Goal: Task Accomplishment & Management: Use online tool/utility

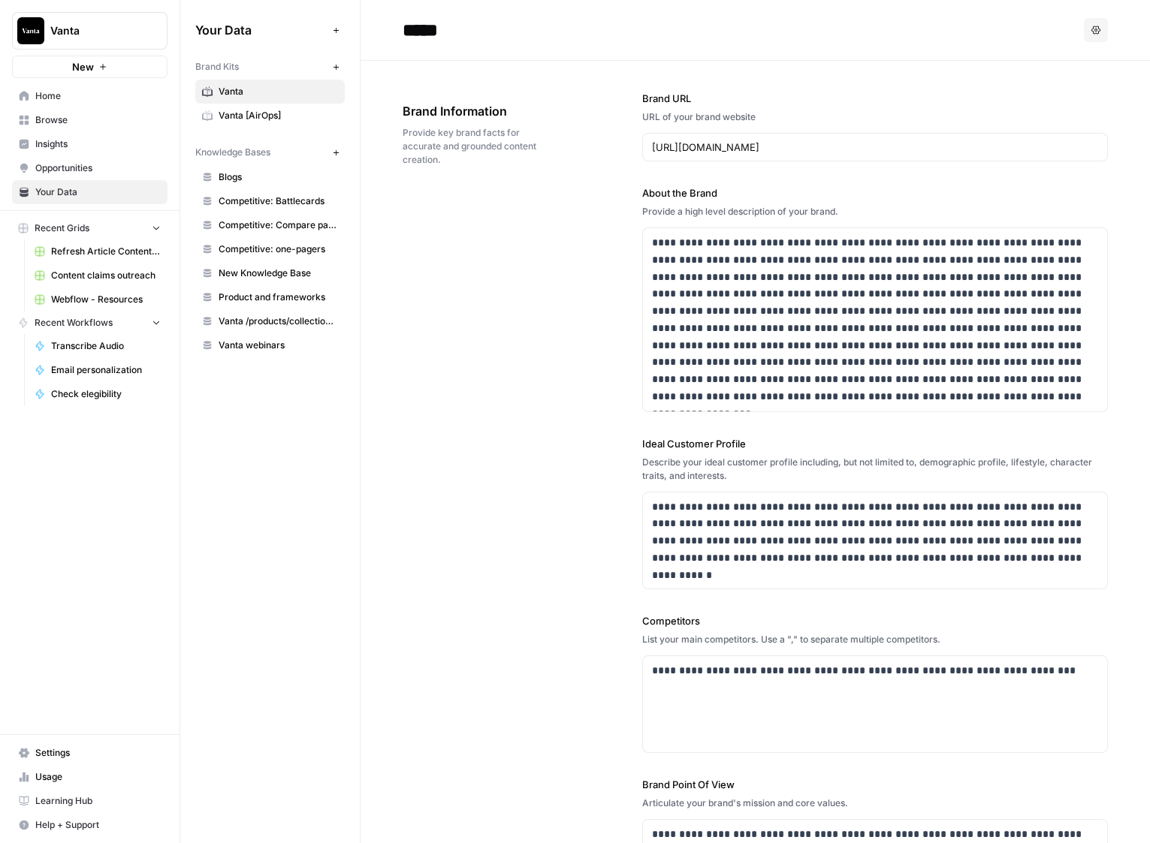
click at [284, 222] on span "Competitive: Compare pages" at bounding box center [278, 226] width 119 height 14
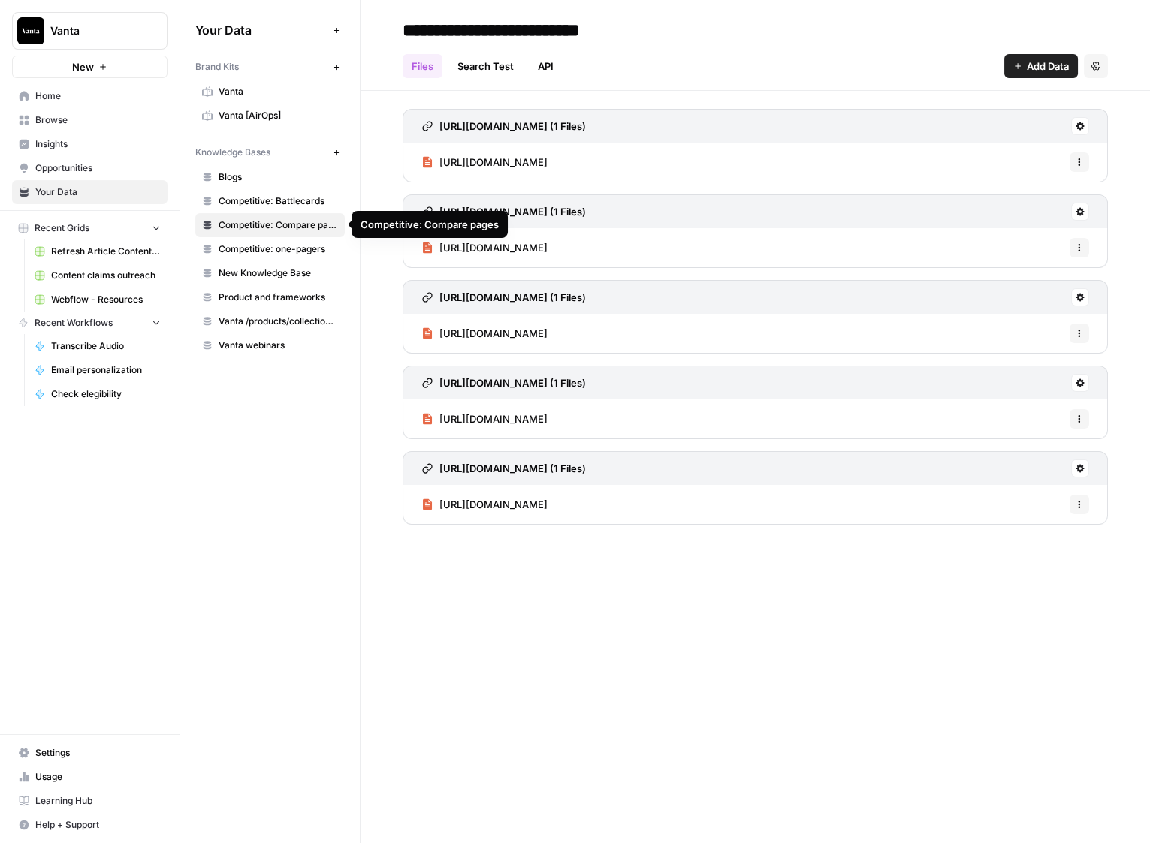
click at [268, 240] on link "Competitive: one-pagers" at bounding box center [269, 249] width 149 height 24
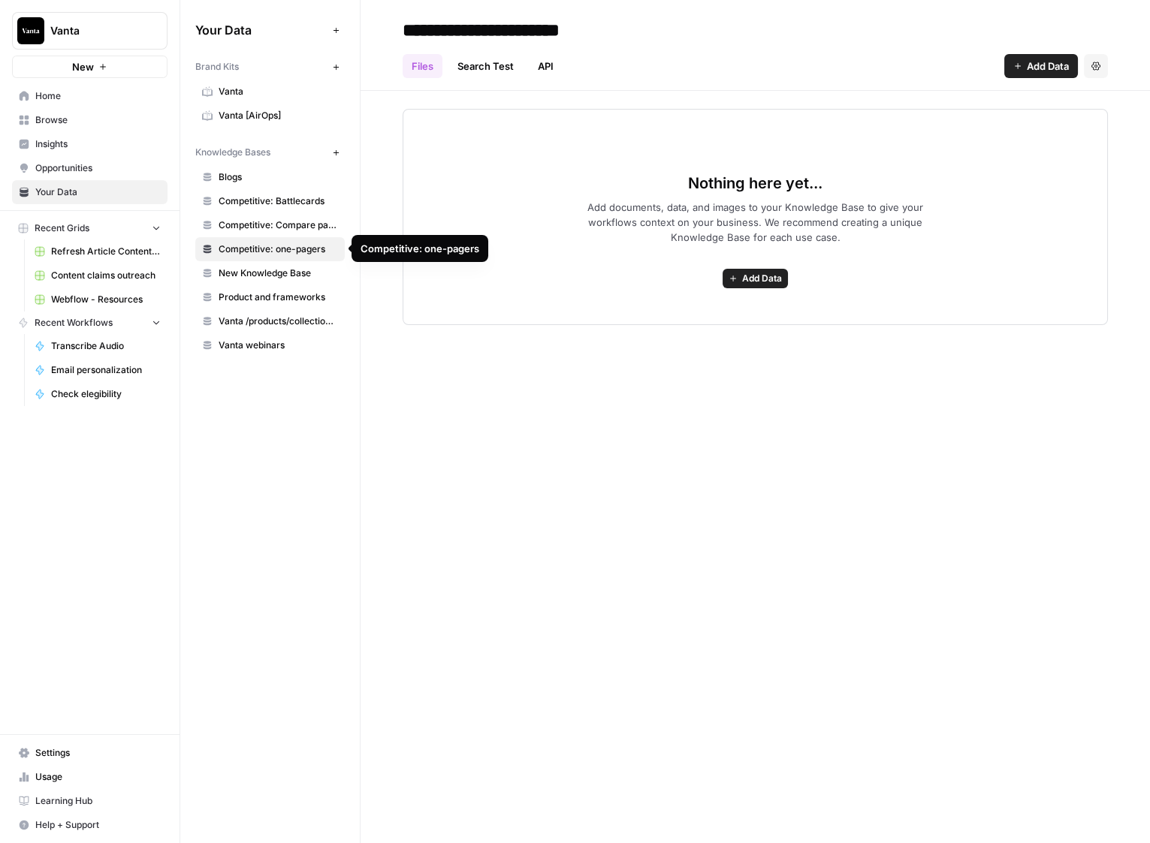
click at [281, 220] on span "Competitive: Compare pages" at bounding box center [278, 226] width 119 height 14
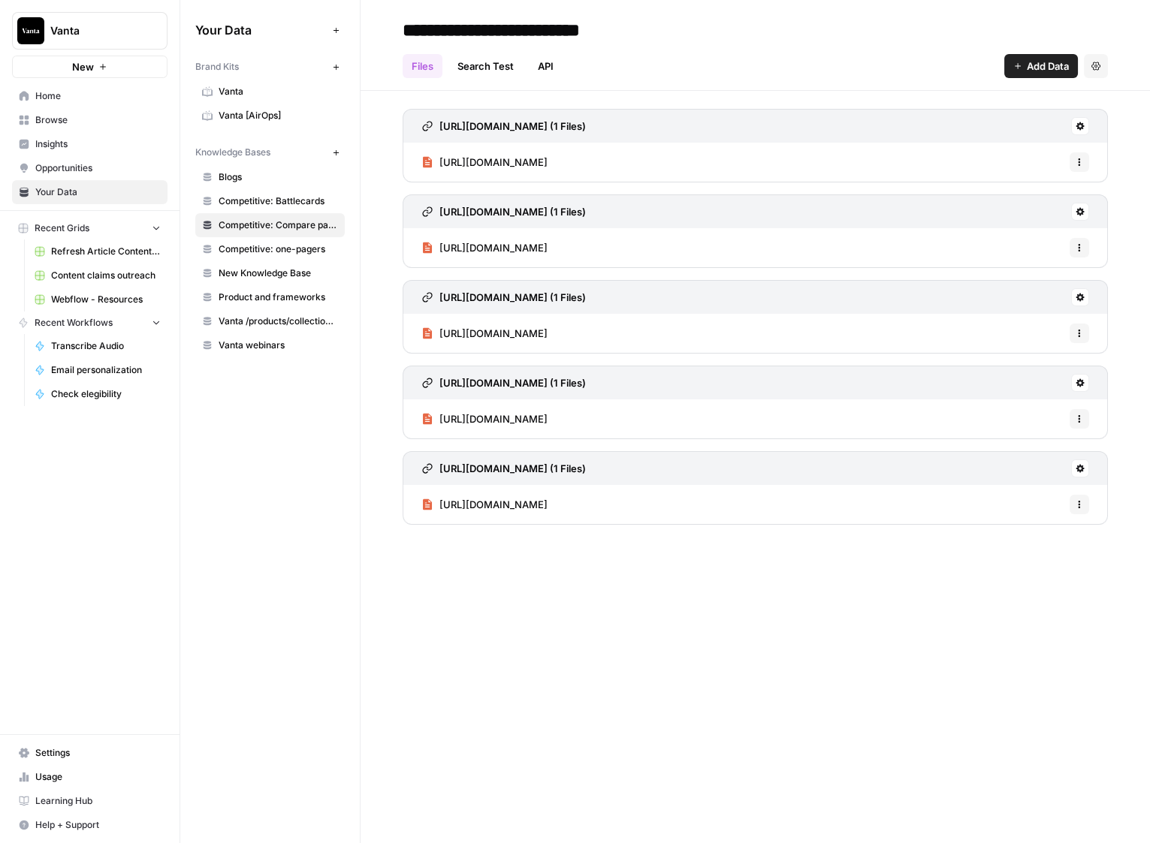
drag, startPoint x: 282, startPoint y: 244, endPoint x: 285, endPoint y: 235, distance: 9.3
click at [282, 244] on span "Competitive: one-pagers" at bounding box center [278, 250] width 119 height 14
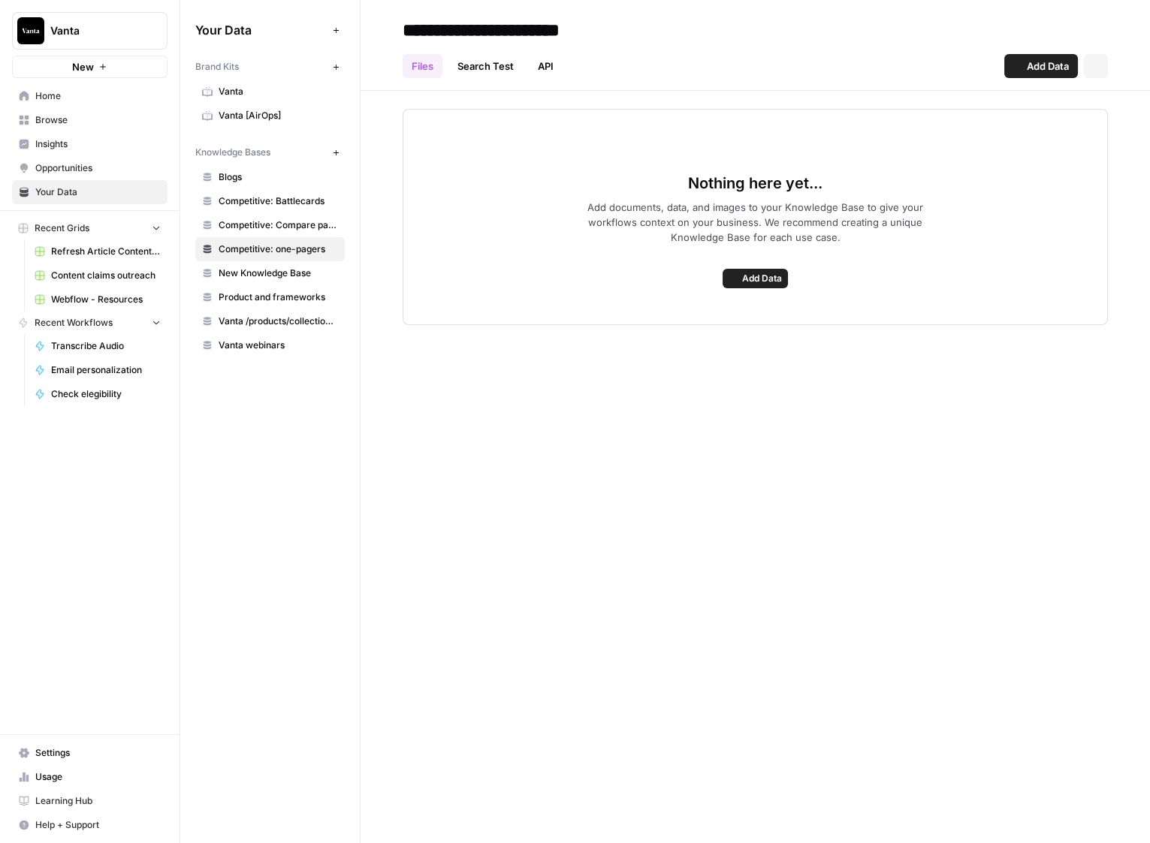
click at [291, 219] on span "Competitive: Compare pages" at bounding box center [278, 226] width 119 height 14
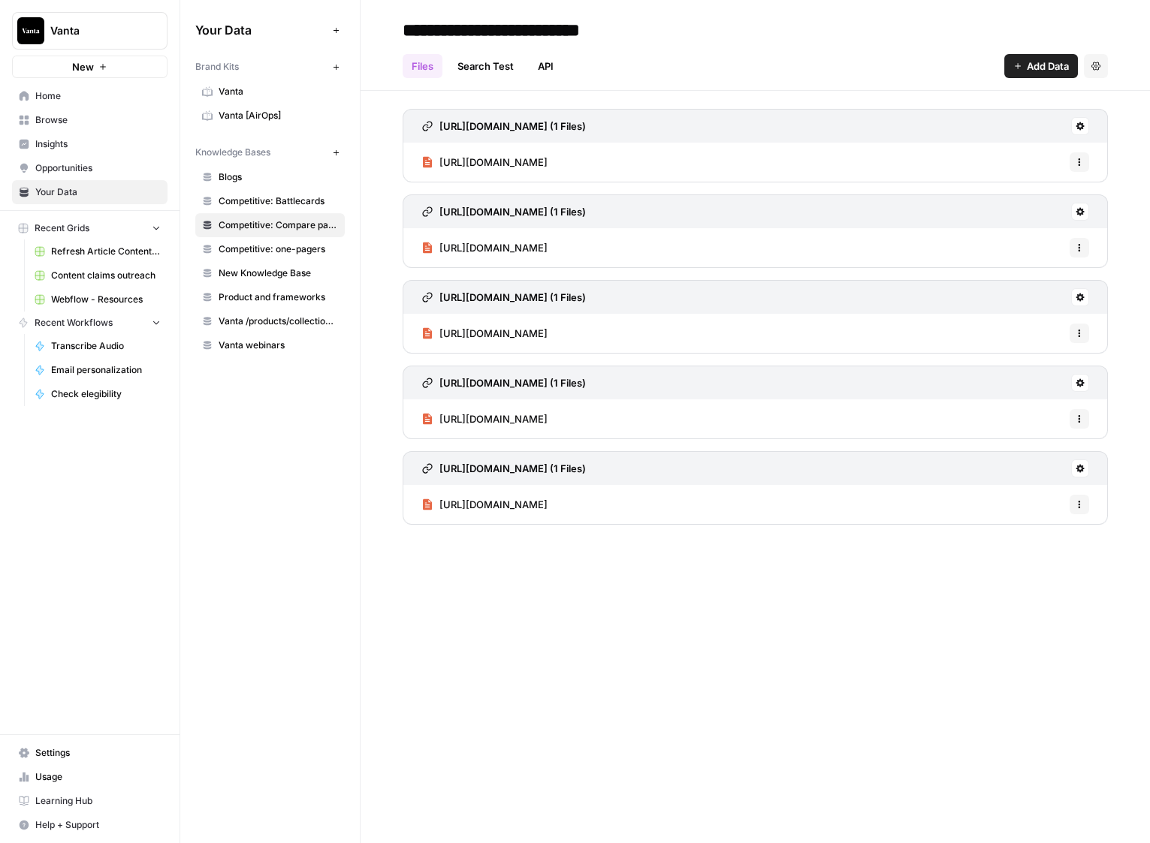
click at [291, 192] on link "Competitive: Battlecards" at bounding box center [269, 201] width 149 height 24
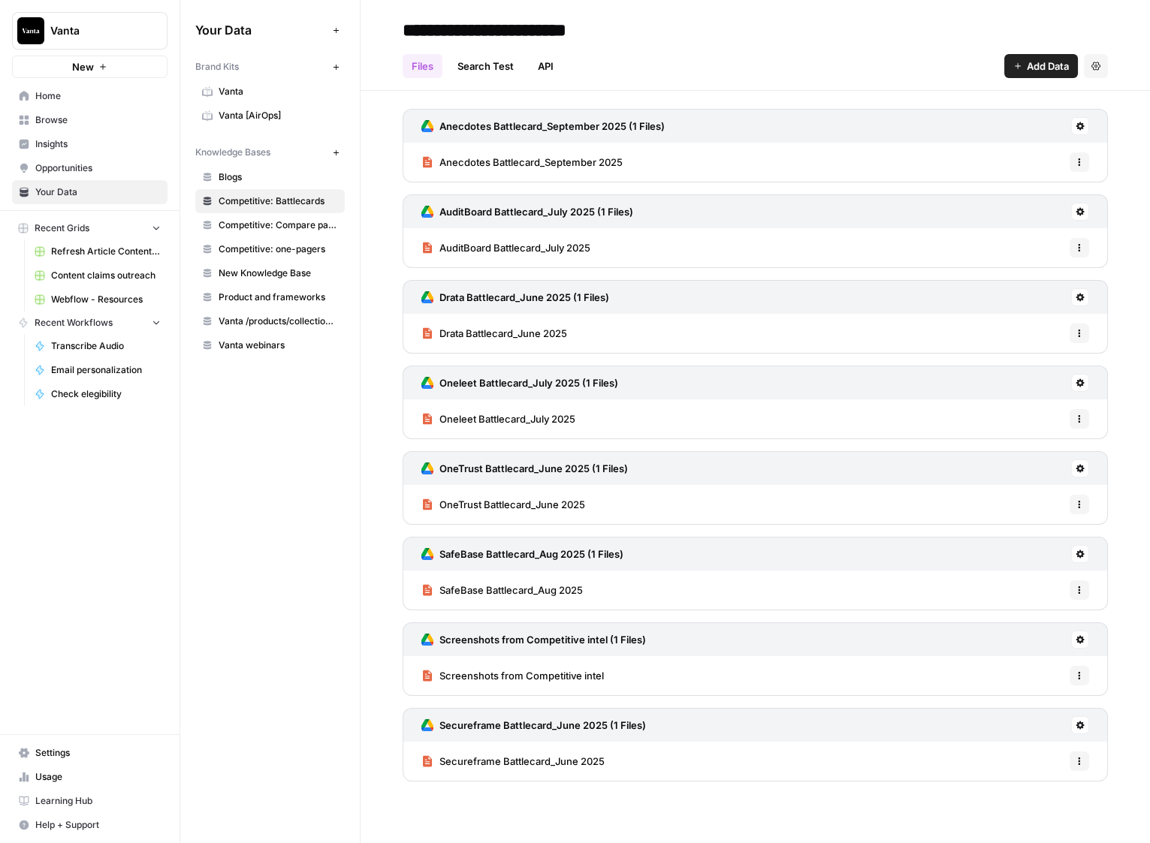
click at [291, 225] on span "Competitive: Compare pages" at bounding box center [278, 226] width 119 height 14
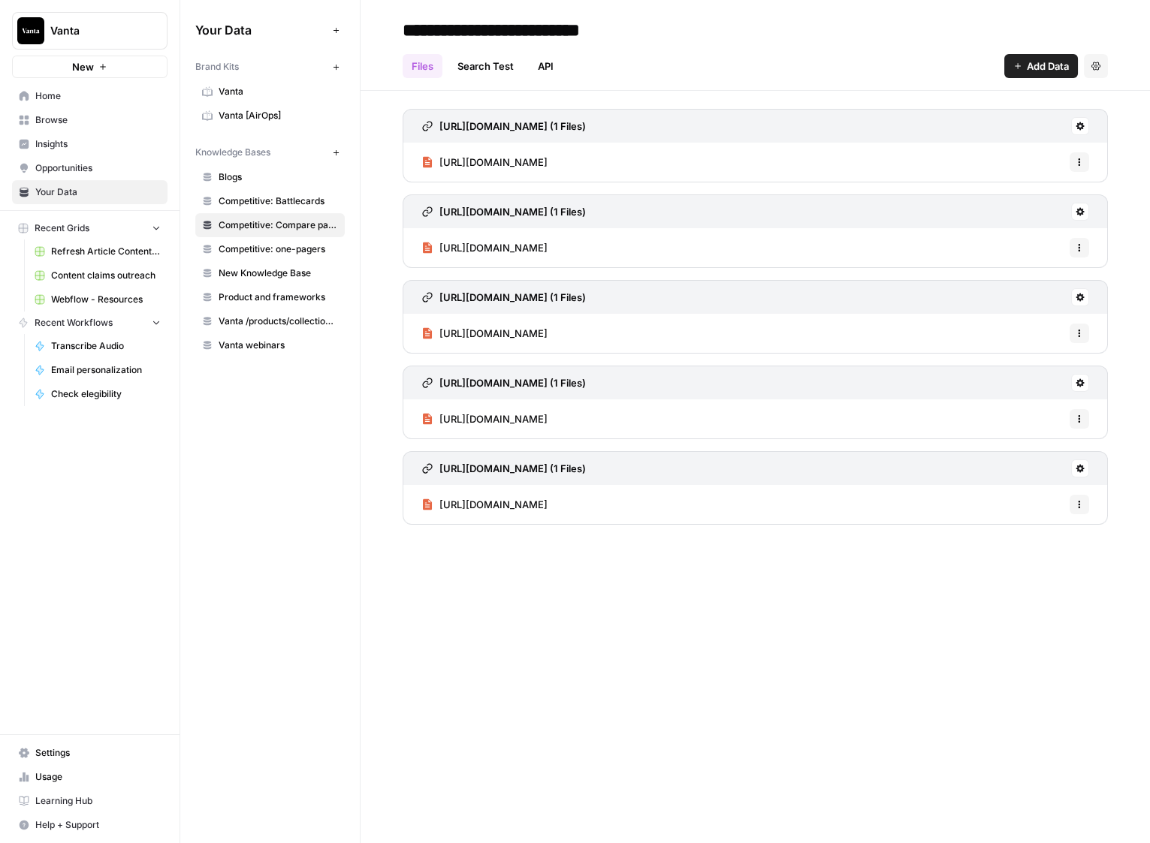
click at [271, 192] on link "Competitive: Battlecards" at bounding box center [269, 201] width 149 height 24
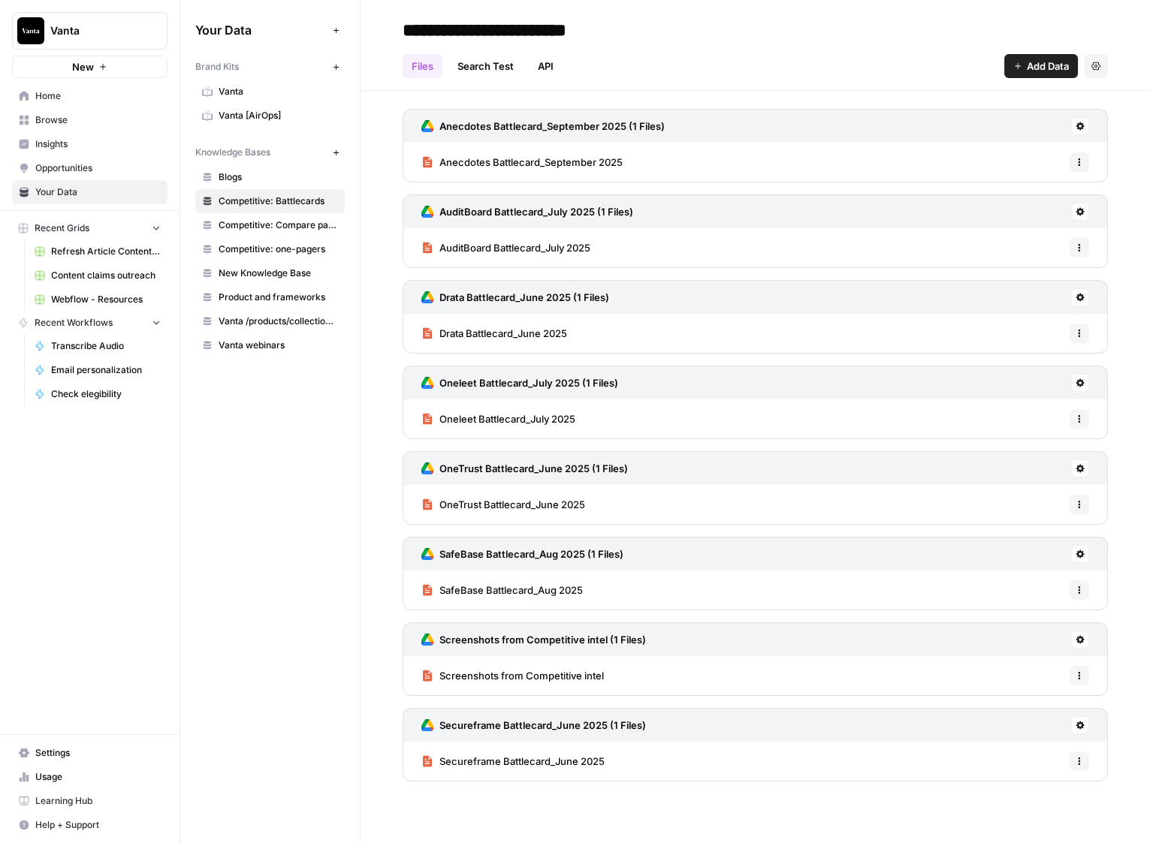
click at [303, 220] on span "Competitive: Compare pages" at bounding box center [278, 226] width 119 height 14
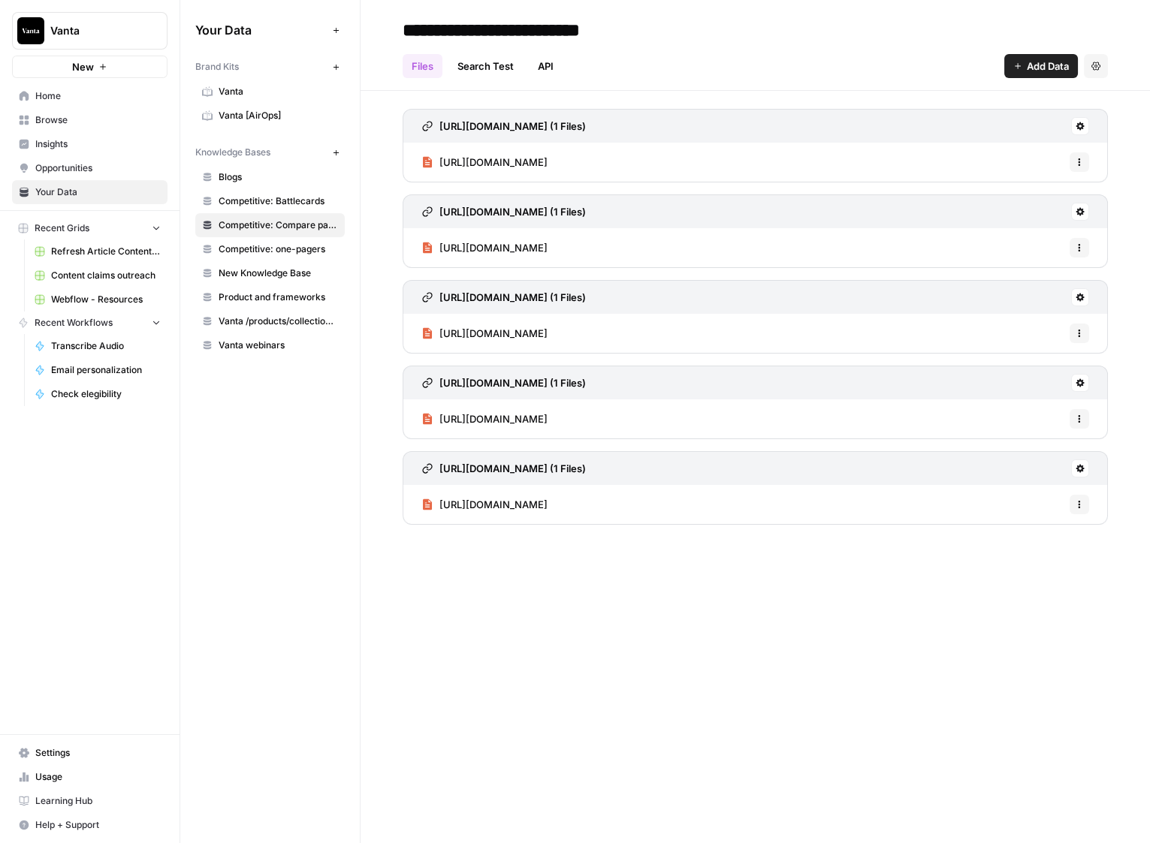
click at [293, 246] on span "Competitive: one-pagers" at bounding box center [278, 250] width 119 height 14
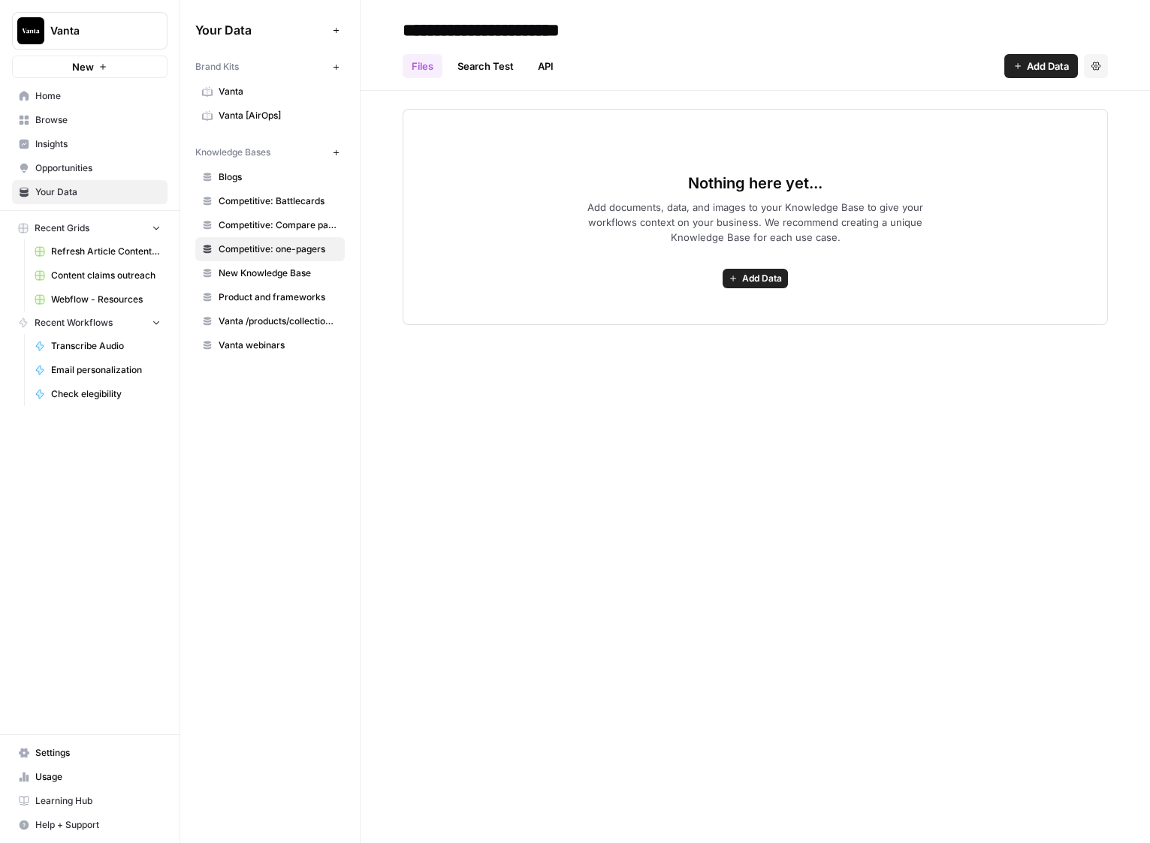
click at [269, 195] on span "Competitive: Battlecards" at bounding box center [278, 202] width 119 height 14
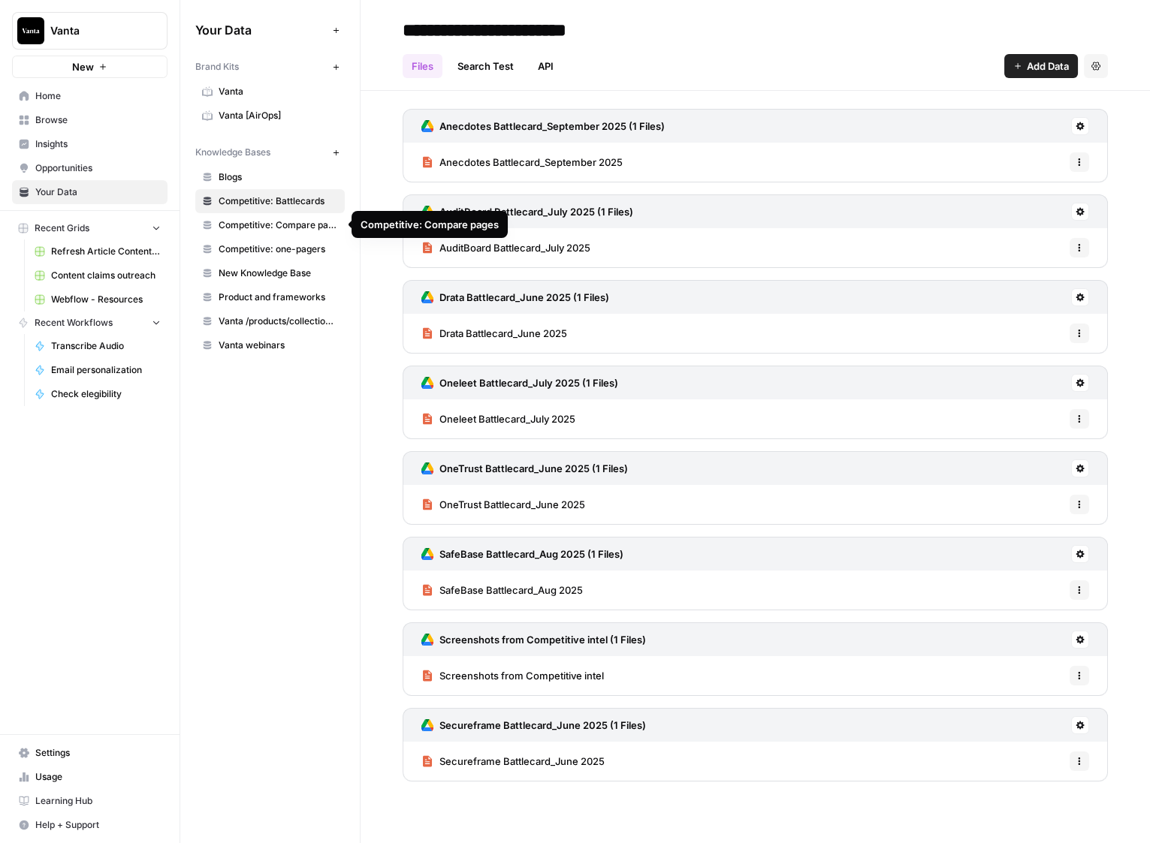
click at [285, 220] on span "Competitive: Compare pages" at bounding box center [278, 226] width 119 height 14
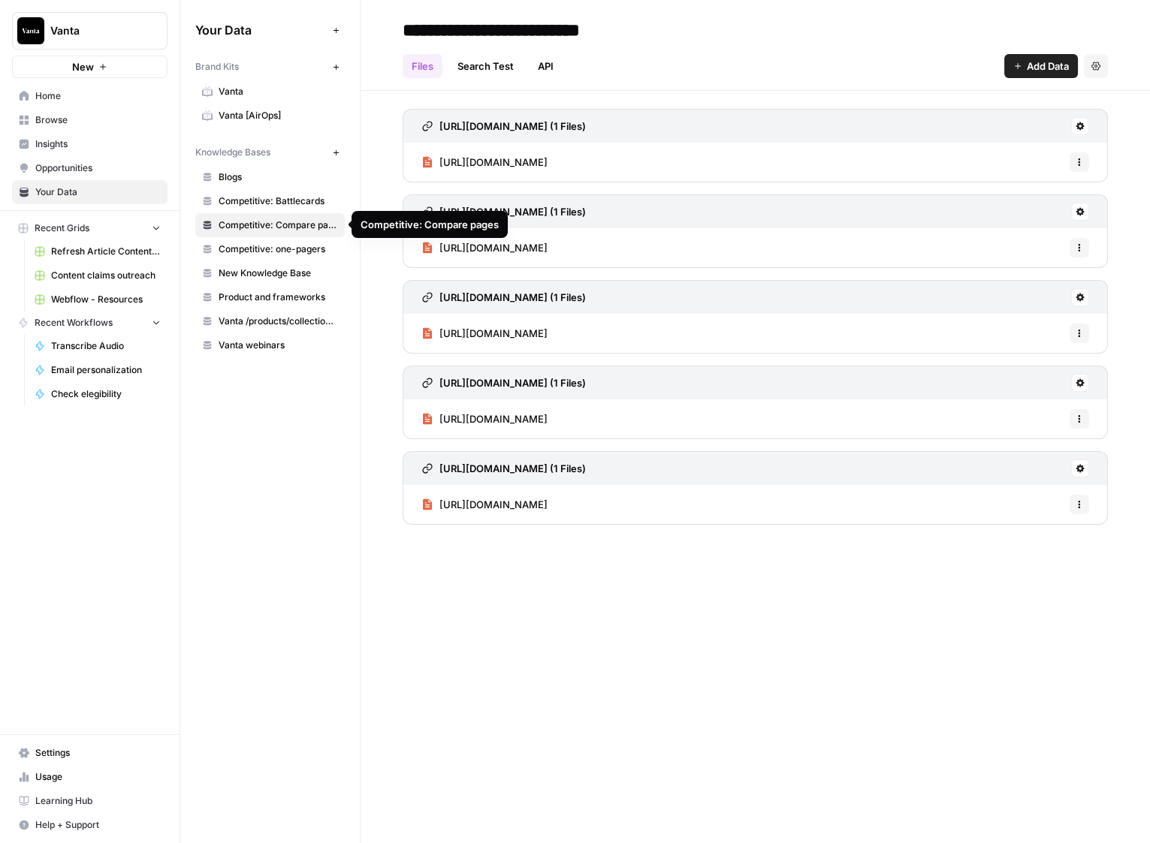
click at [278, 243] on span "Competitive: one-pagers" at bounding box center [278, 250] width 119 height 14
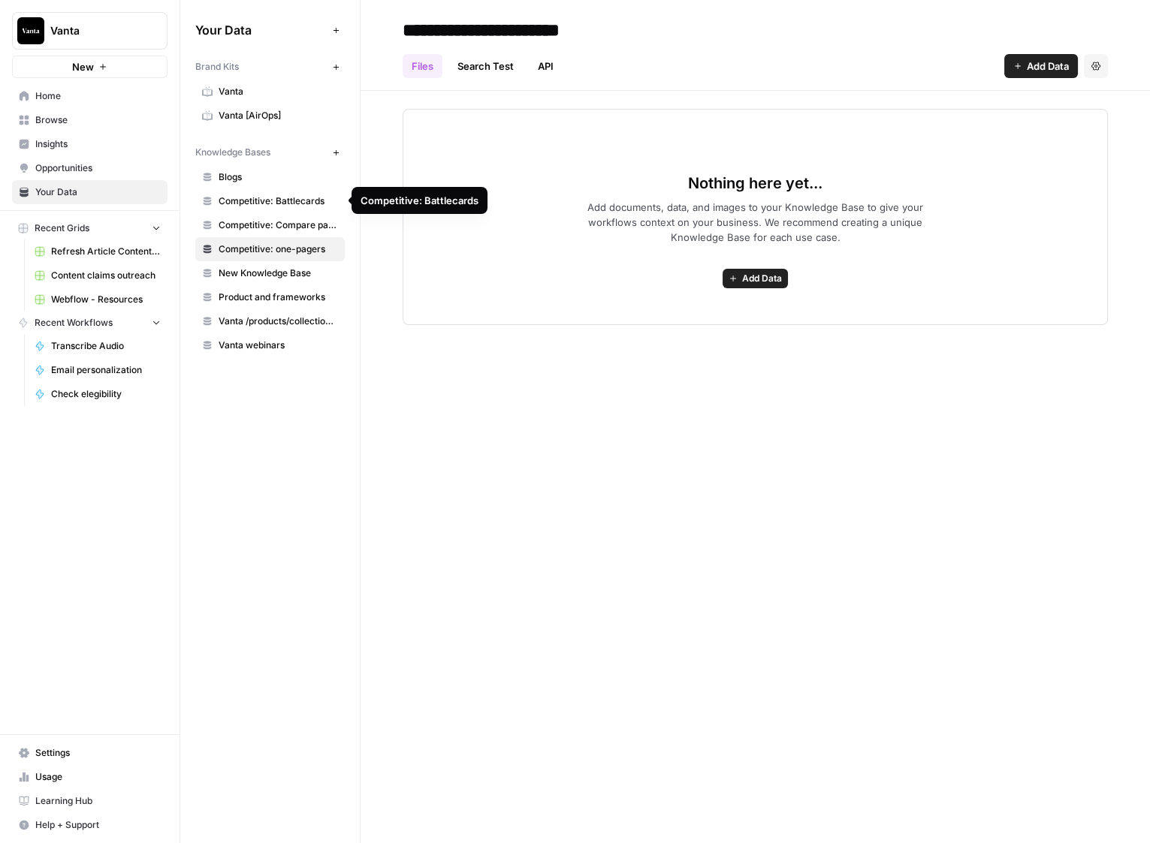
click at [274, 203] on span "Competitive: Battlecards" at bounding box center [278, 202] width 119 height 14
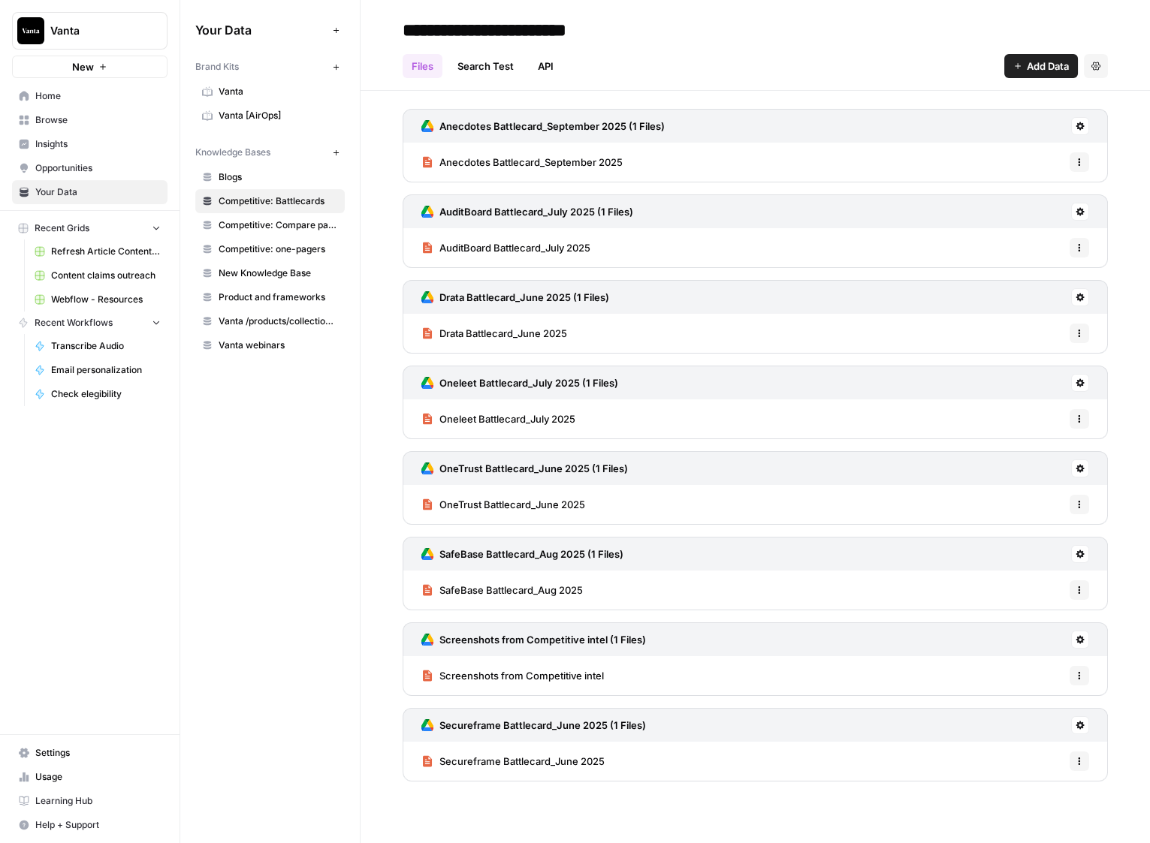
click at [270, 225] on span "Competitive: Compare pages" at bounding box center [278, 226] width 119 height 14
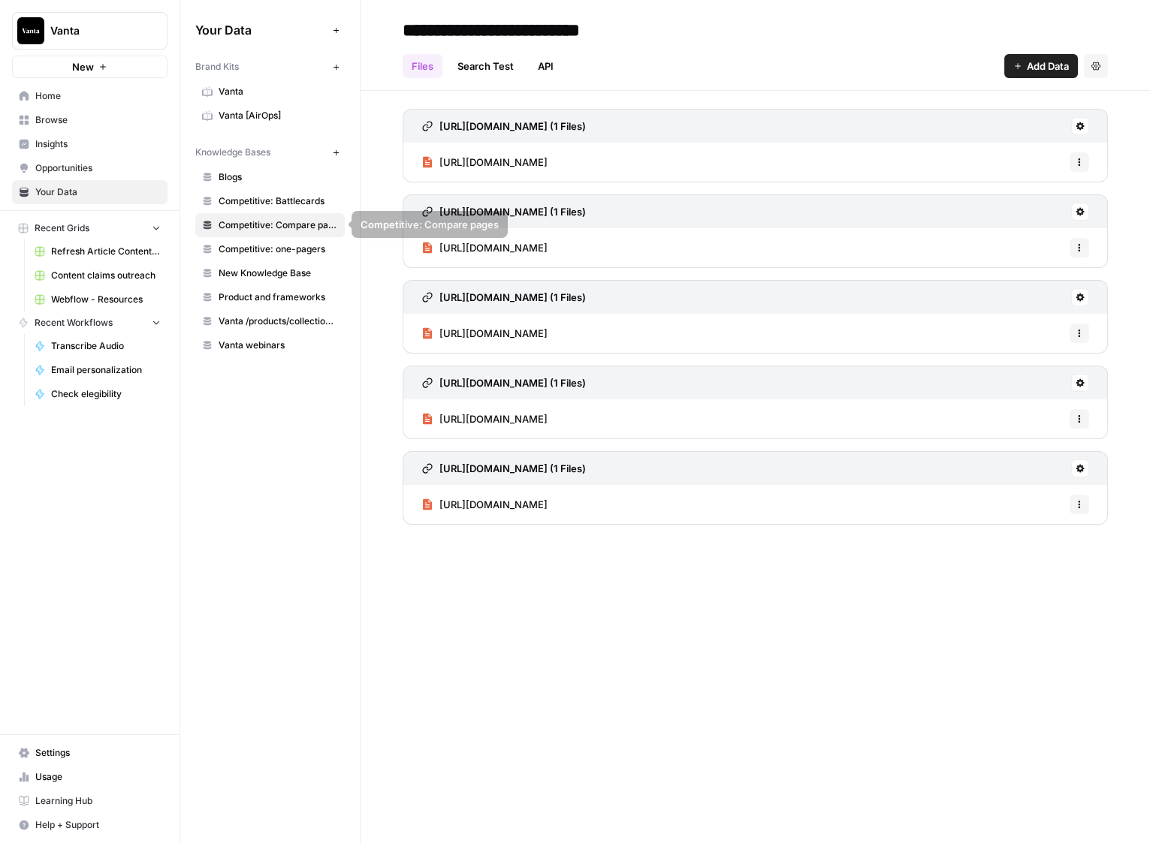
click at [268, 255] on span "Competitive: one-pagers" at bounding box center [278, 250] width 119 height 14
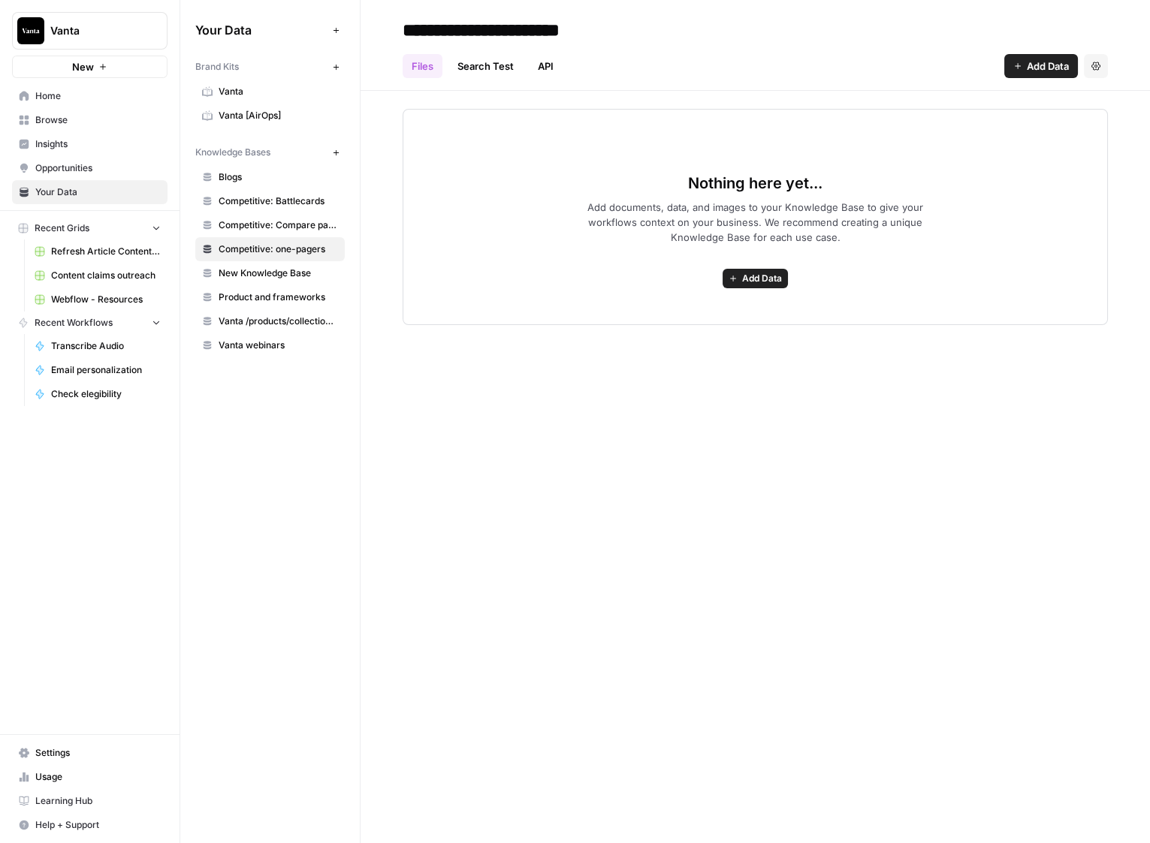
click at [269, 267] on span "New Knowledge Base" at bounding box center [278, 274] width 119 height 14
click at [274, 249] on span "Competitive: one-pagers" at bounding box center [278, 250] width 119 height 14
click at [277, 294] on span "Product and frameworks" at bounding box center [278, 298] width 119 height 14
click at [272, 267] on span "New Knowledge Base" at bounding box center [278, 274] width 119 height 14
click at [1102, 70] on button "Settings" at bounding box center [1096, 66] width 24 height 24
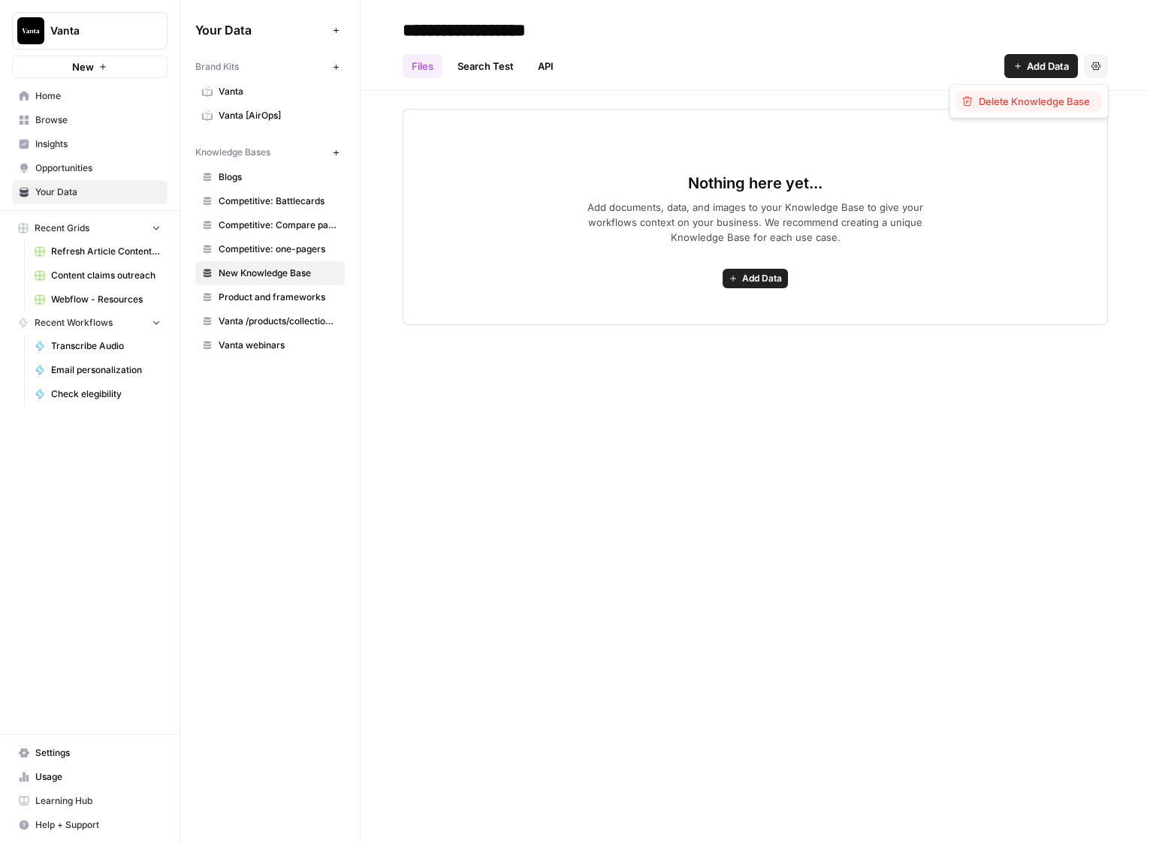
click at [1052, 98] on span "Delete Knowledge Base" at bounding box center [1034, 101] width 111 height 15
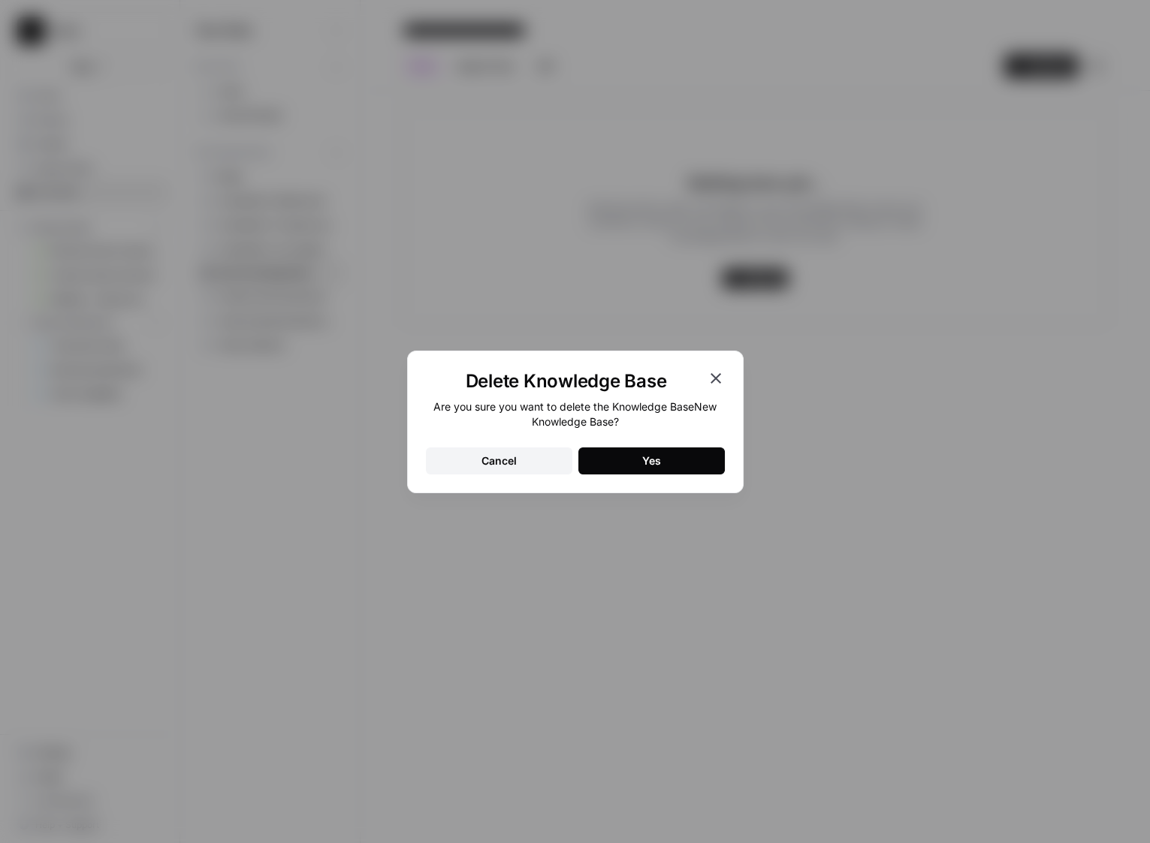
click at [642, 451] on button "Yes" at bounding box center [651, 461] width 146 height 27
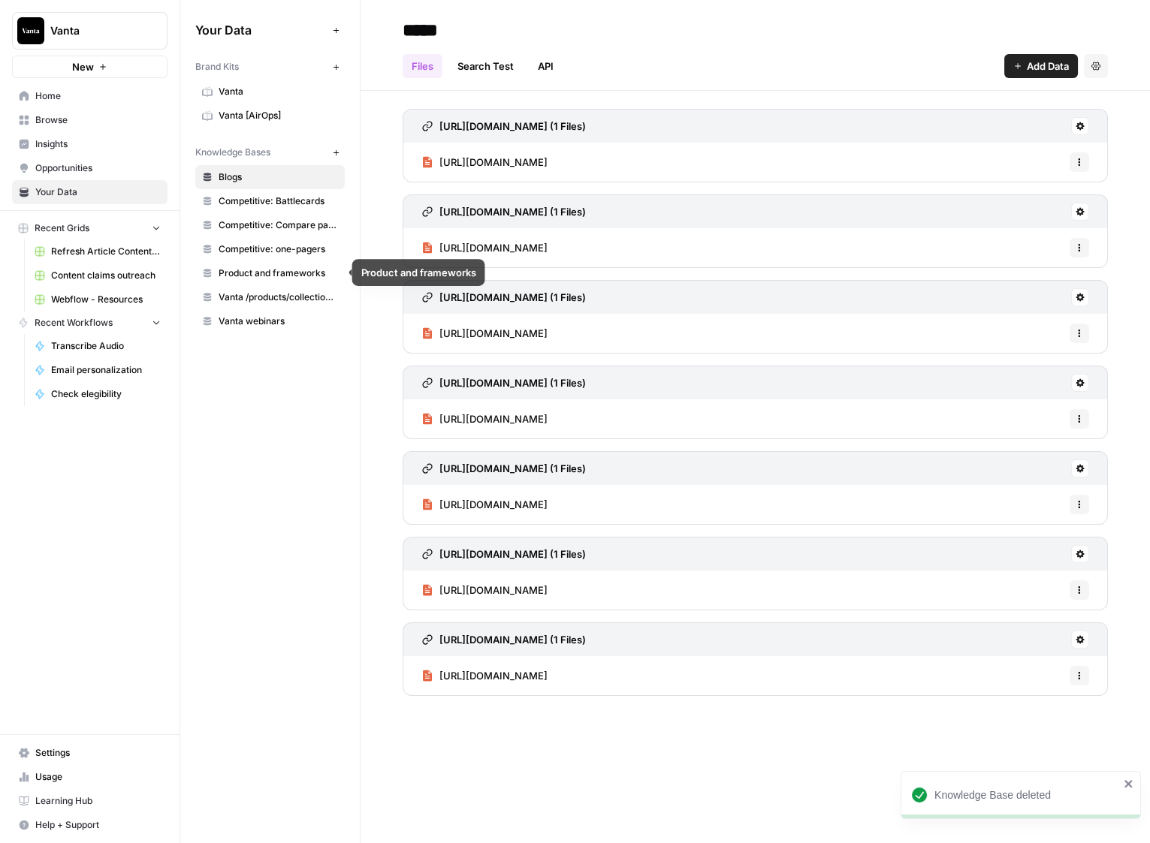
click at [261, 276] on span "Product and frameworks" at bounding box center [278, 274] width 119 height 14
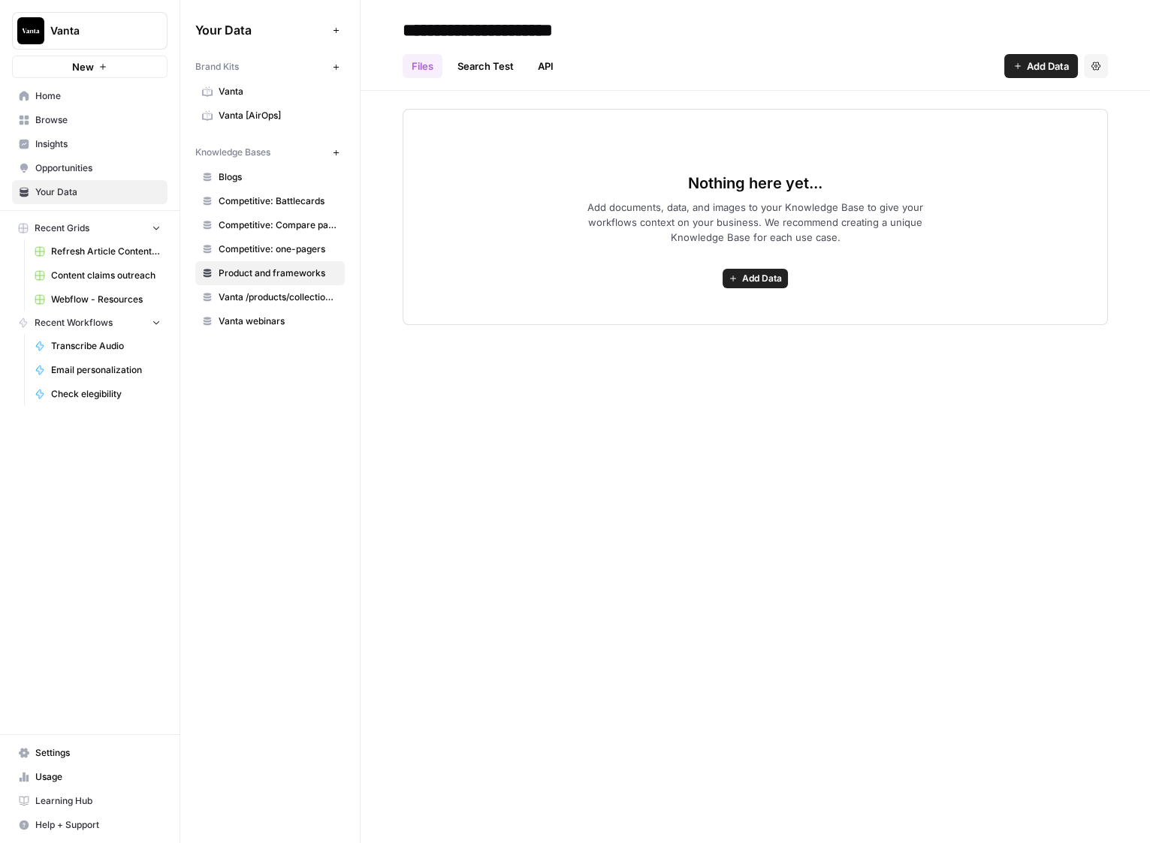
click at [96, 126] on span "Browse" at bounding box center [97, 120] width 125 height 14
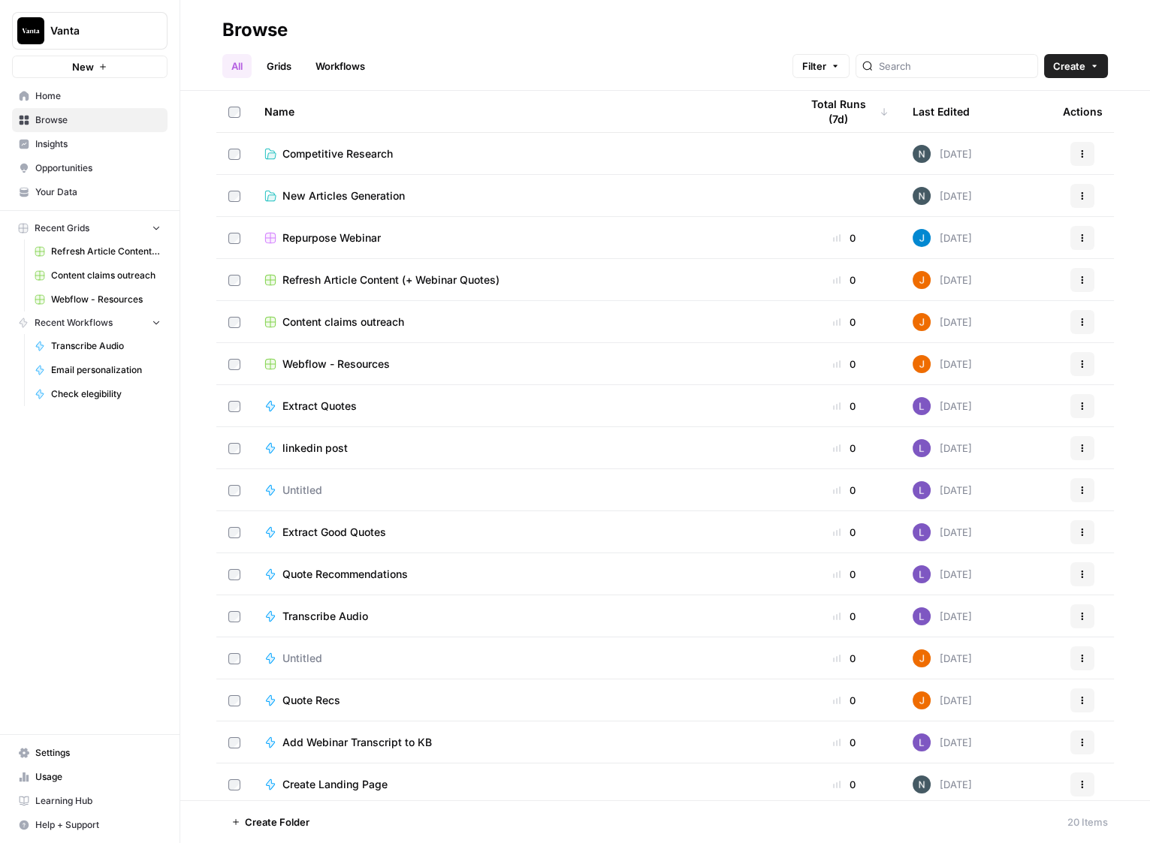
click at [377, 151] on span "Competitive Research" at bounding box center [337, 153] width 110 height 15
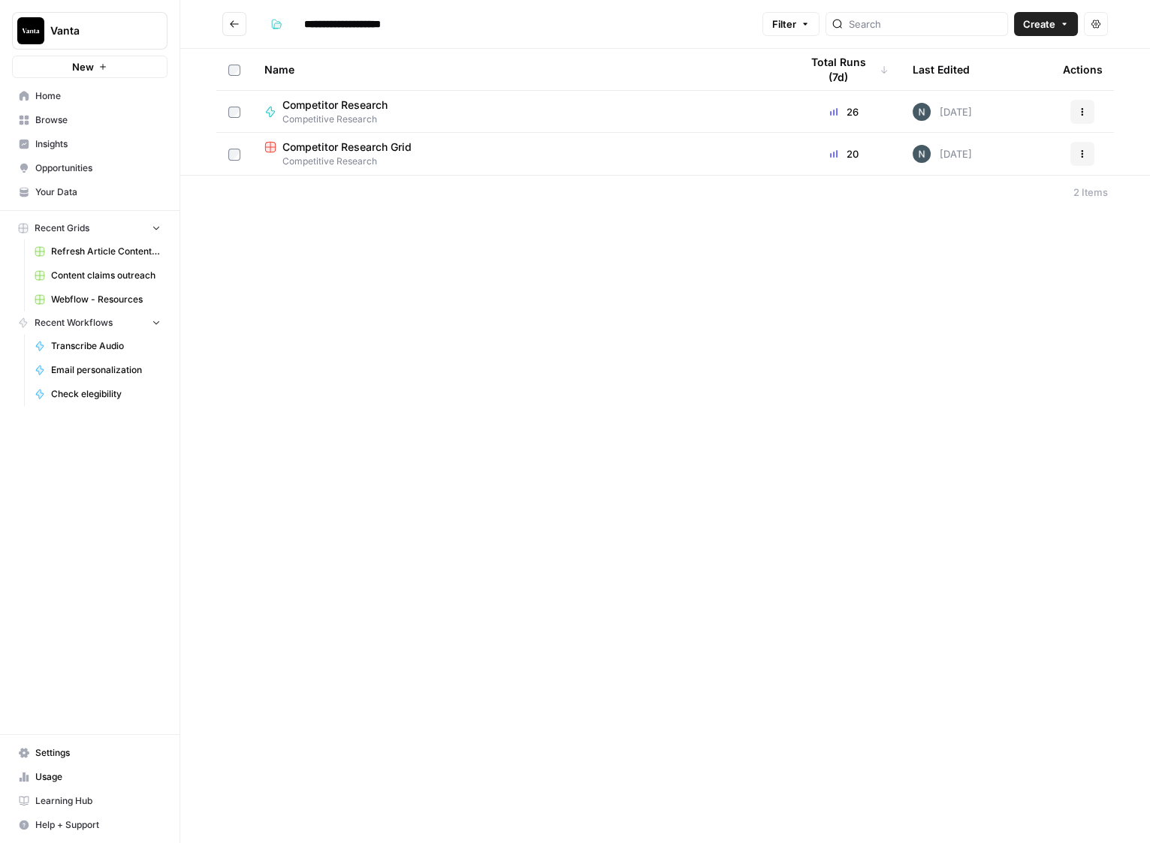
click at [451, 146] on div "Competitor Research Grid" at bounding box center [519, 147] width 511 height 15
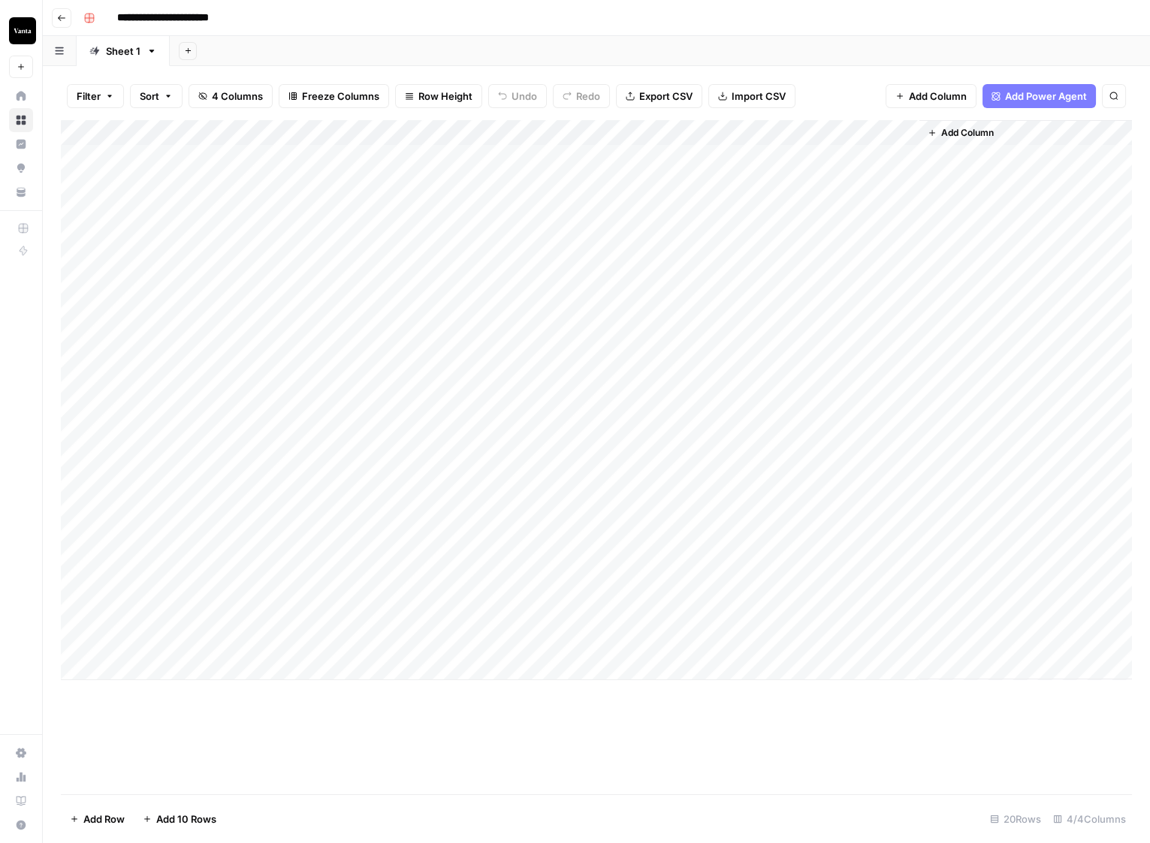
click at [169, 312] on div "Add Column" at bounding box center [596, 400] width 1071 height 560
click at [909, 208] on div "Add Column" at bounding box center [596, 400] width 1071 height 560
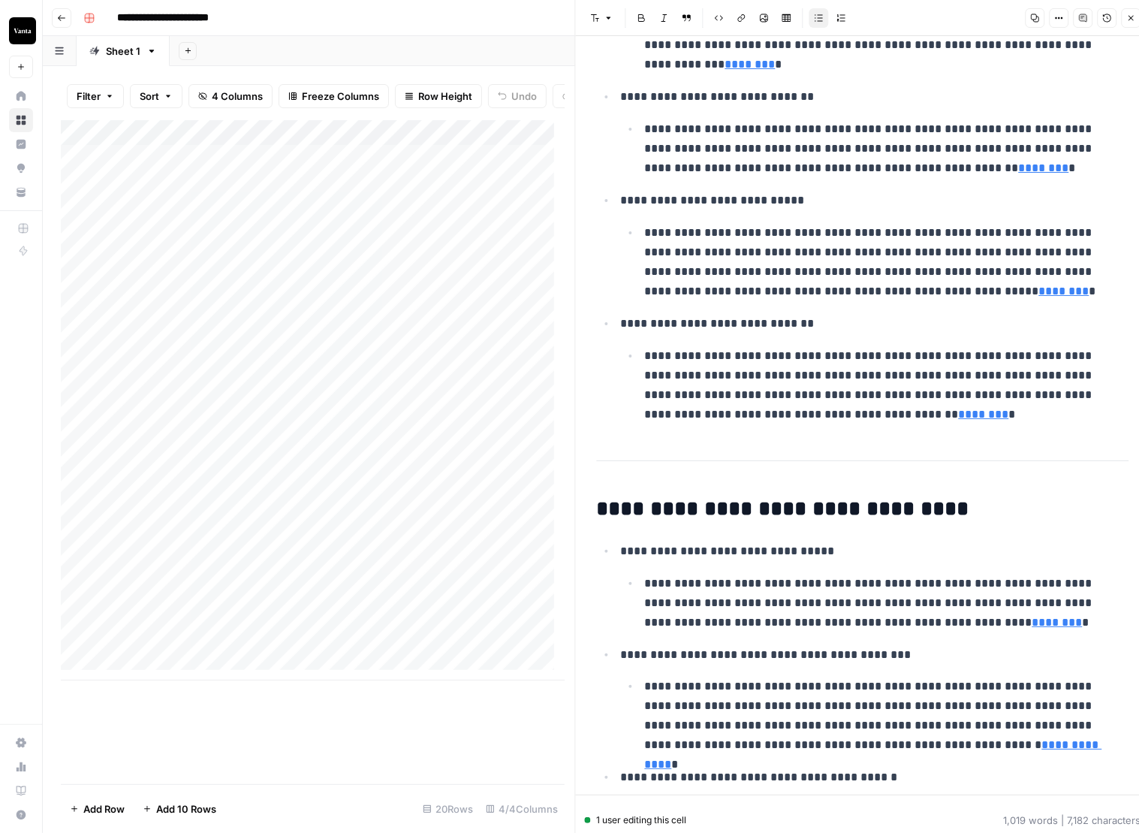
scroll to position [2603, 0]
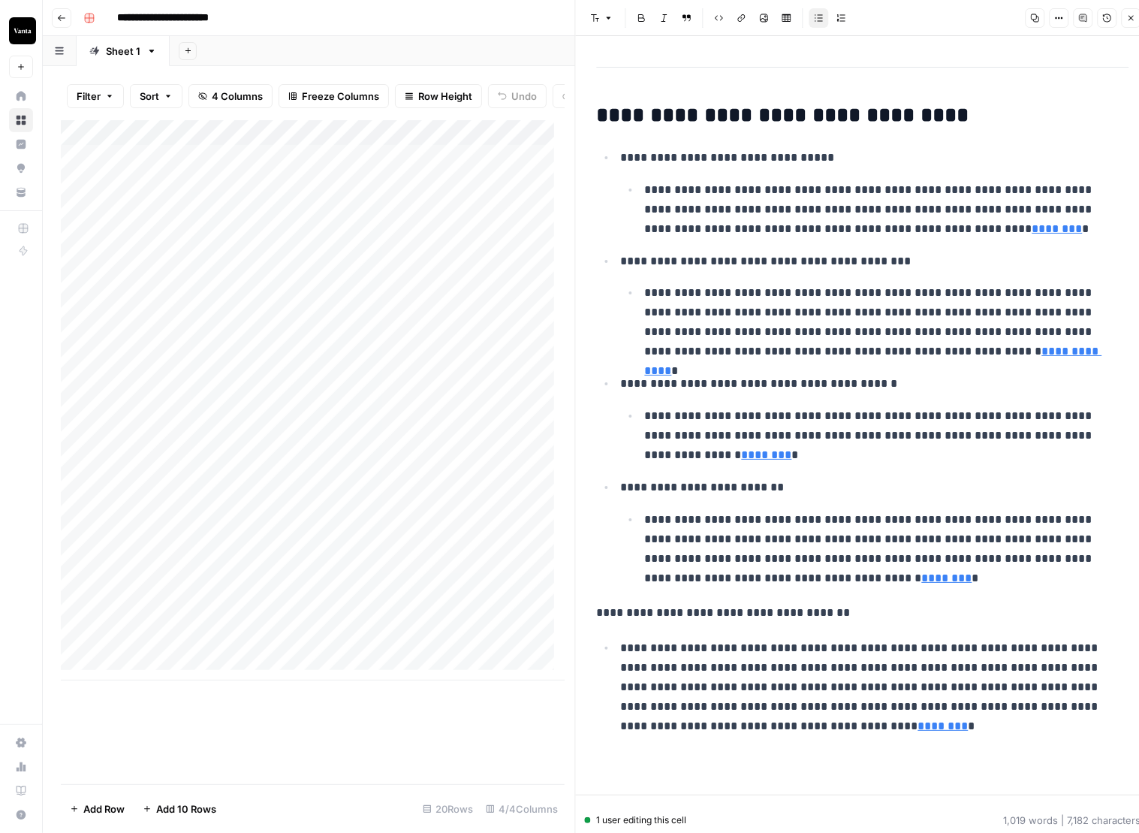
click at [1125, 20] on button "Close" at bounding box center [1131, 18] width 20 height 20
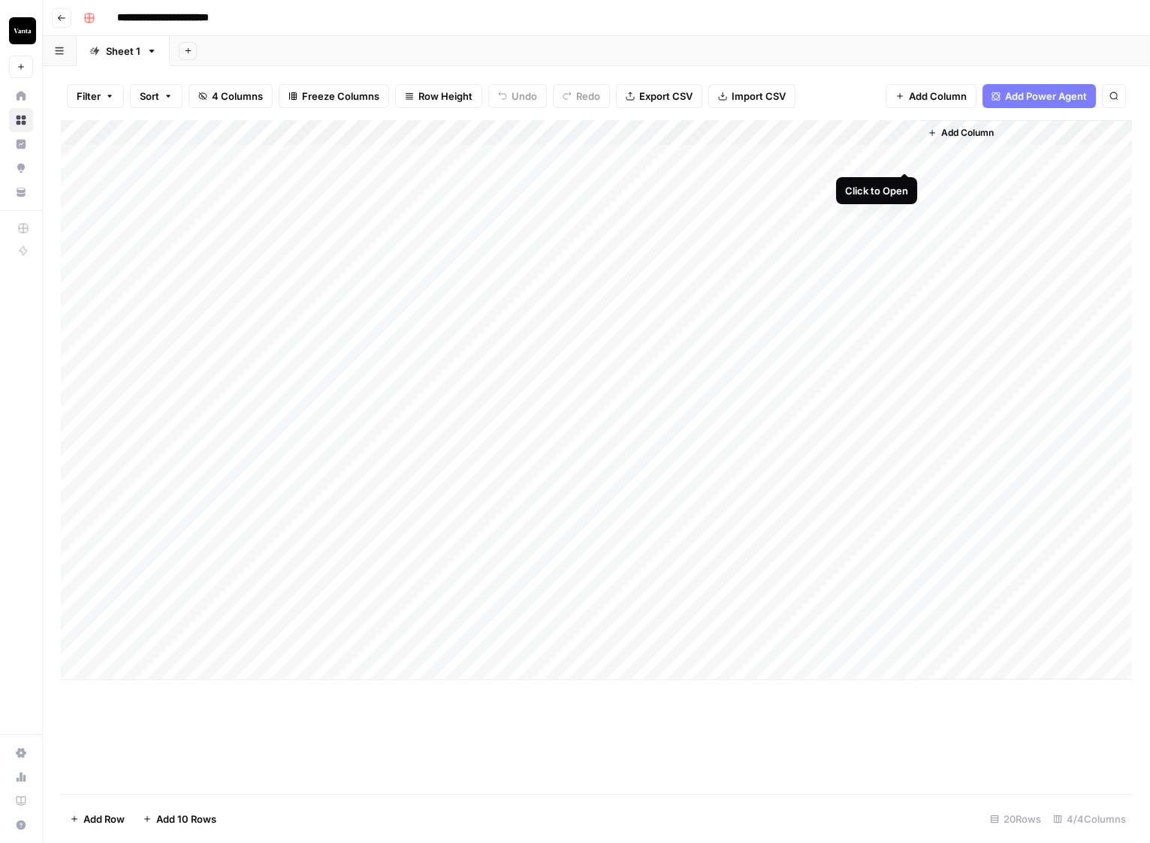
click at [905, 160] on div "Add Column" at bounding box center [596, 400] width 1071 height 560
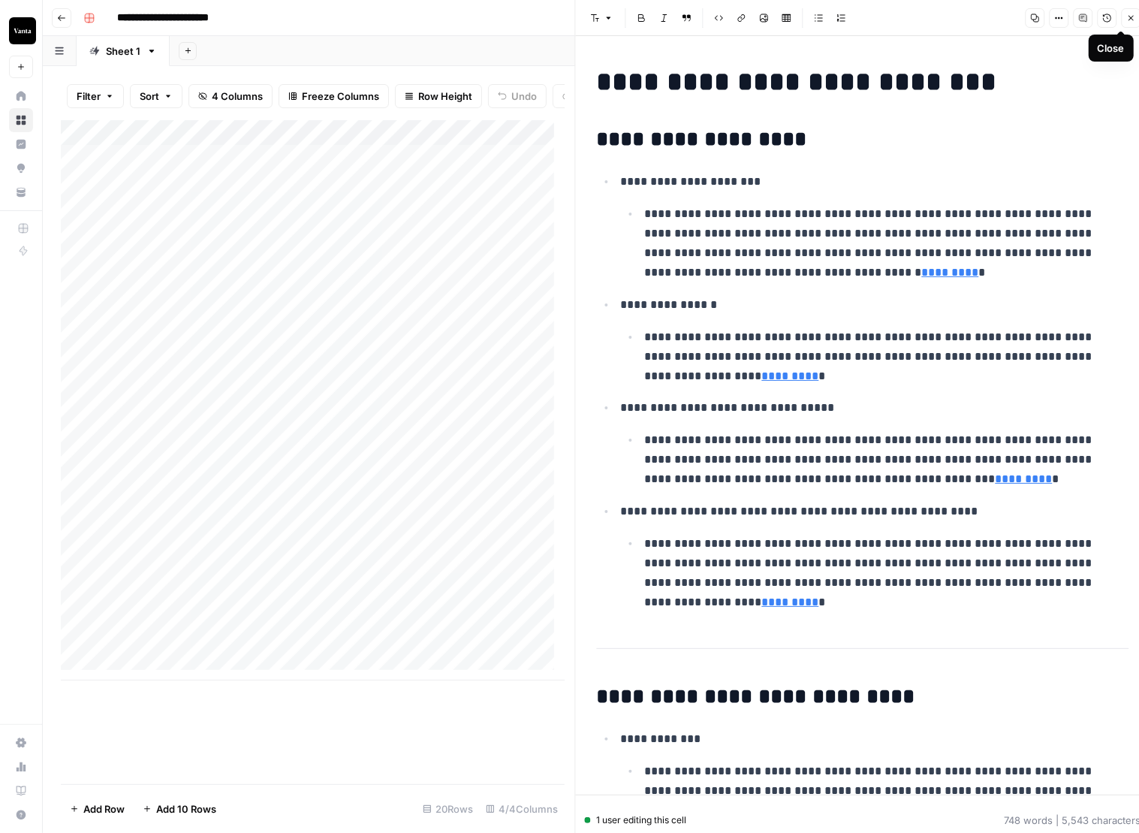
click at [1136, 24] on button "Close" at bounding box center [1131, 18] width 20 height 20
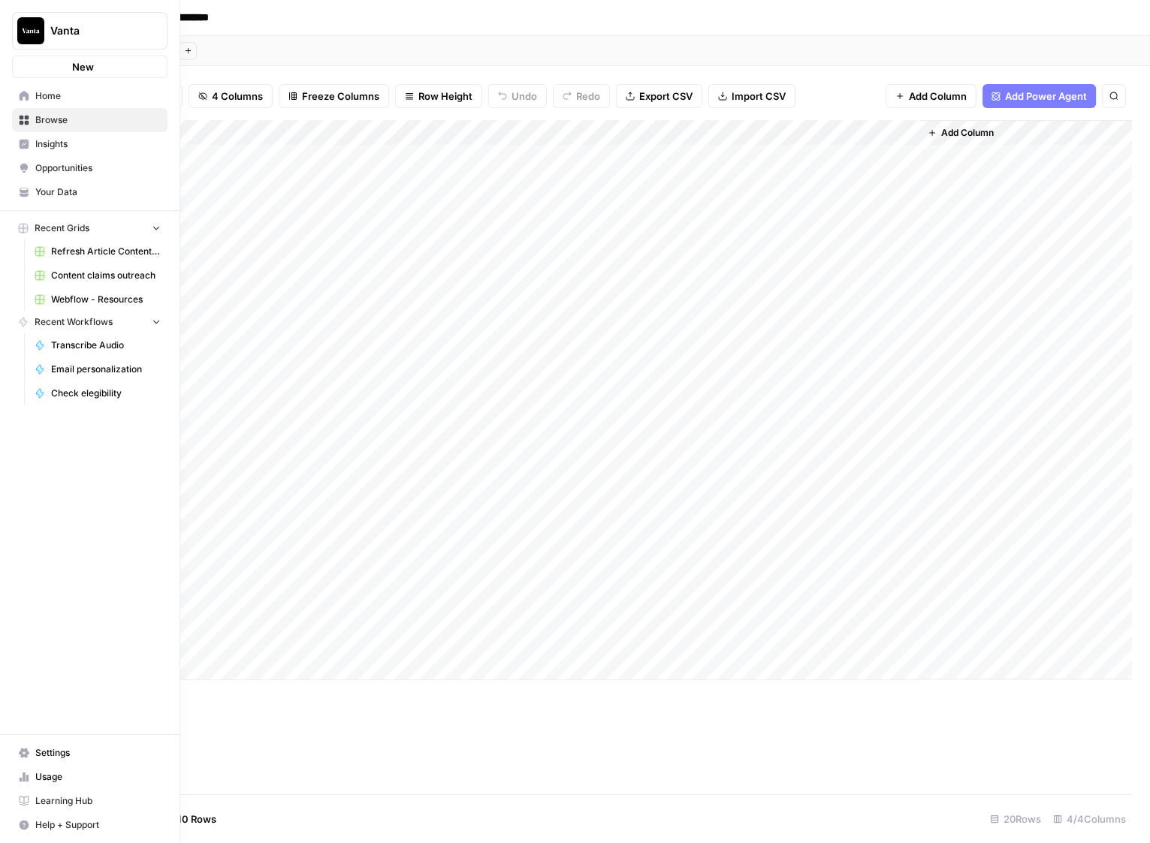
click at [22, 234] on div "Recent Grids" at bounding box center [53, 229] width 71 height 14
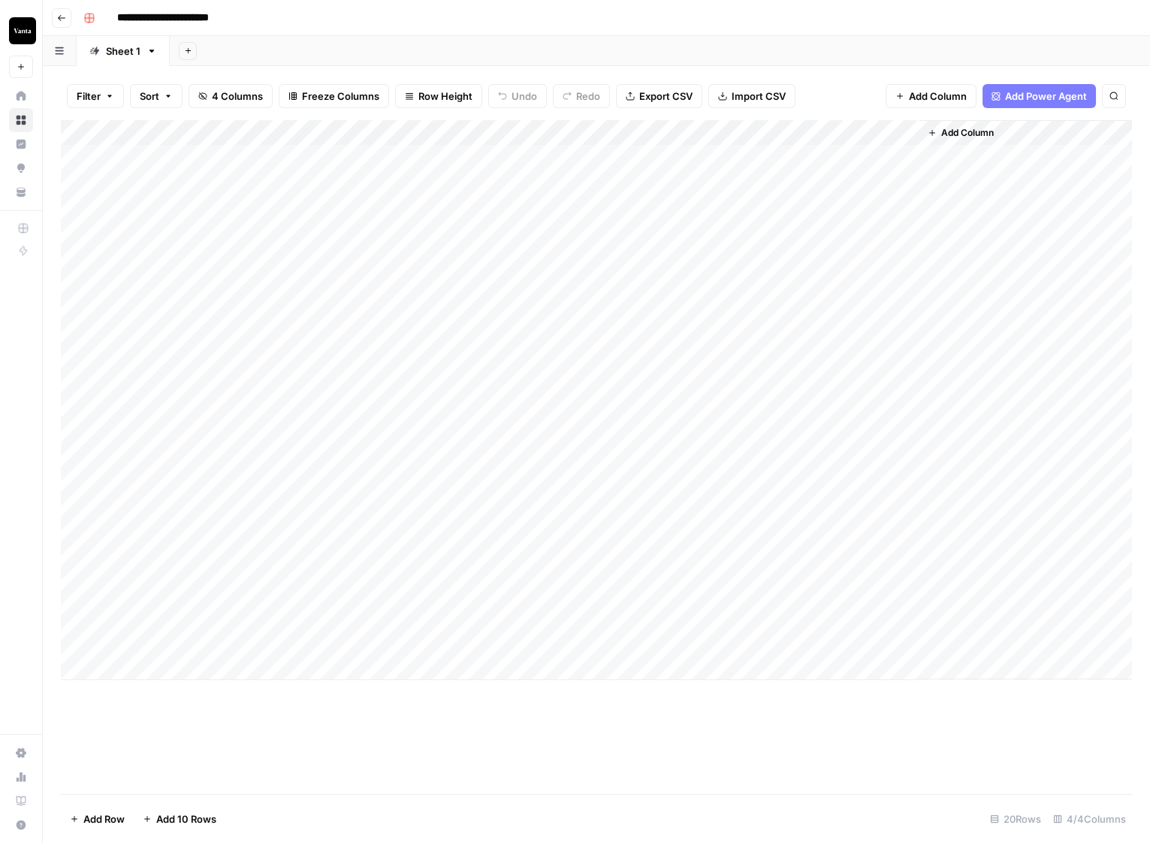
click at [59, 23] on button "Go back" at bounding box center [62, 18] width 20 height 20
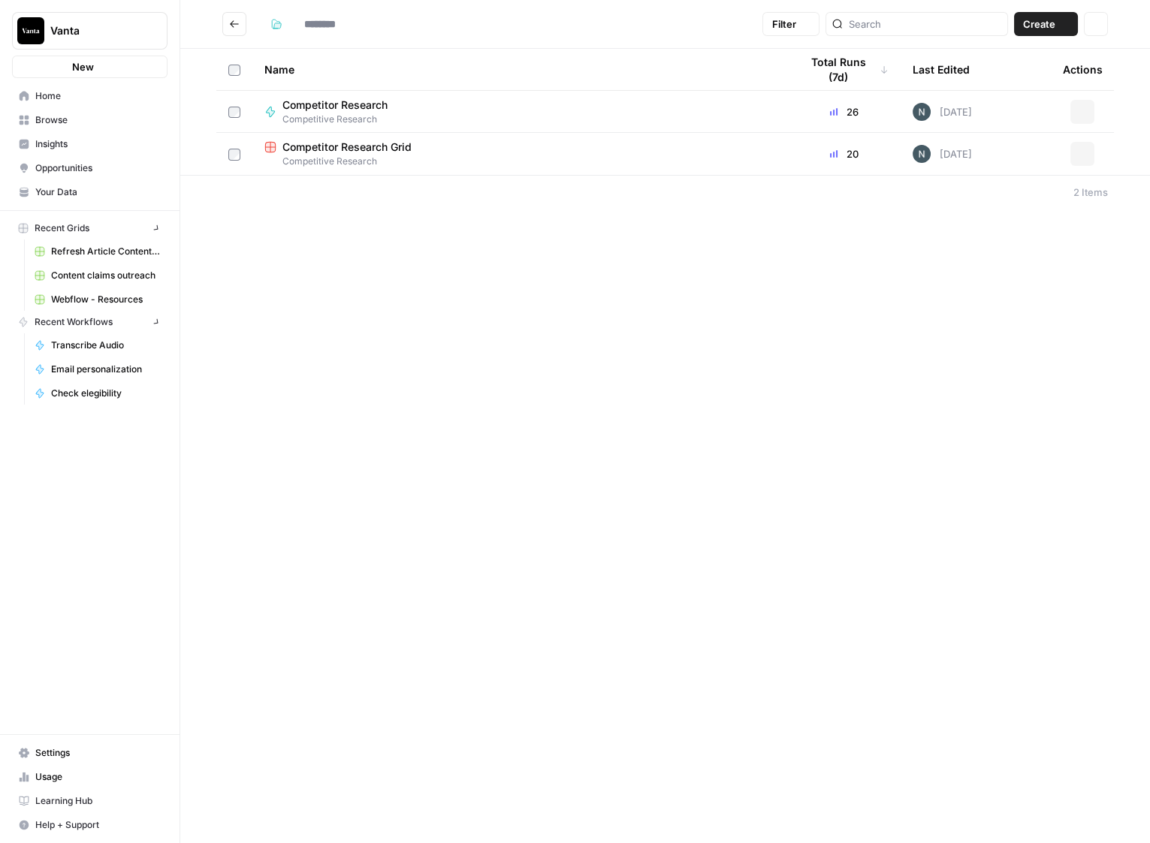
type input "**********"
click at [68, 114] on span "Browse" at bounding box center [97, 120] width 125 height 14
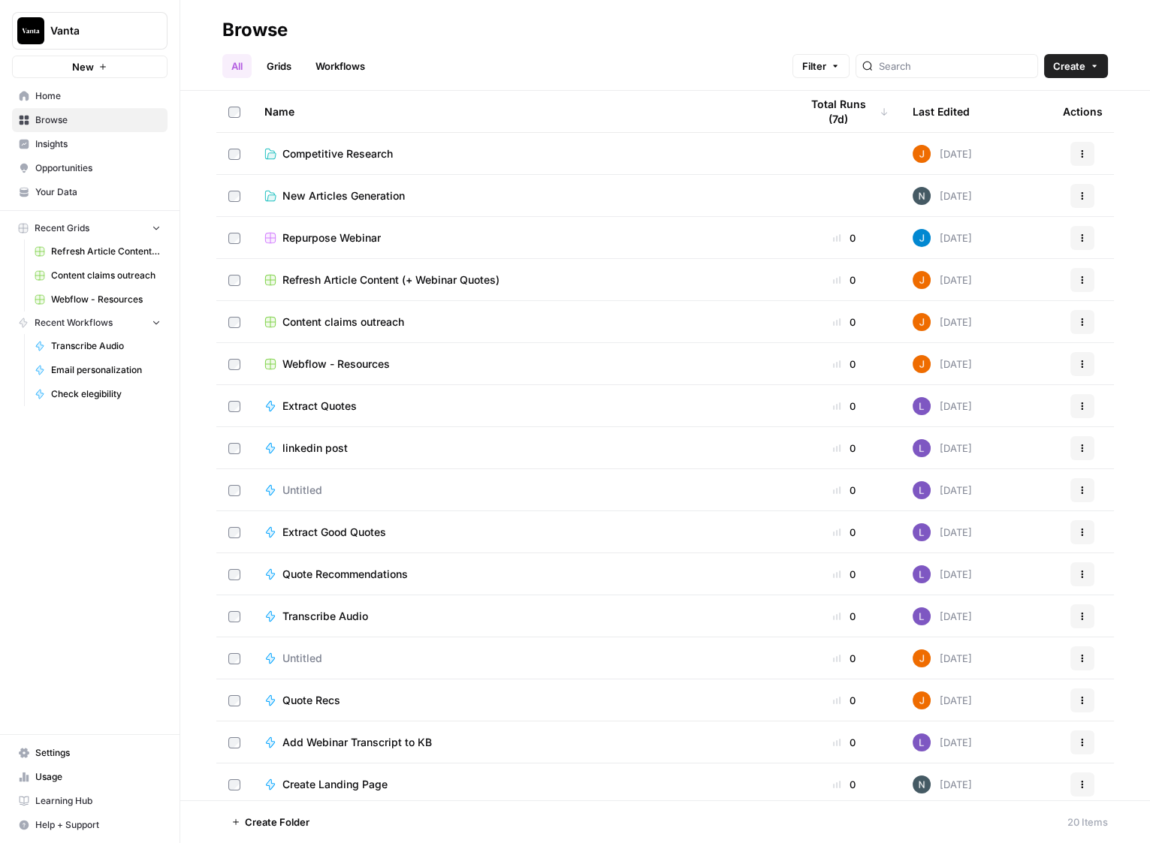
click at [403, 200] on span "New Articles Generation" at bounding box center [343, 196] width 122 height 15
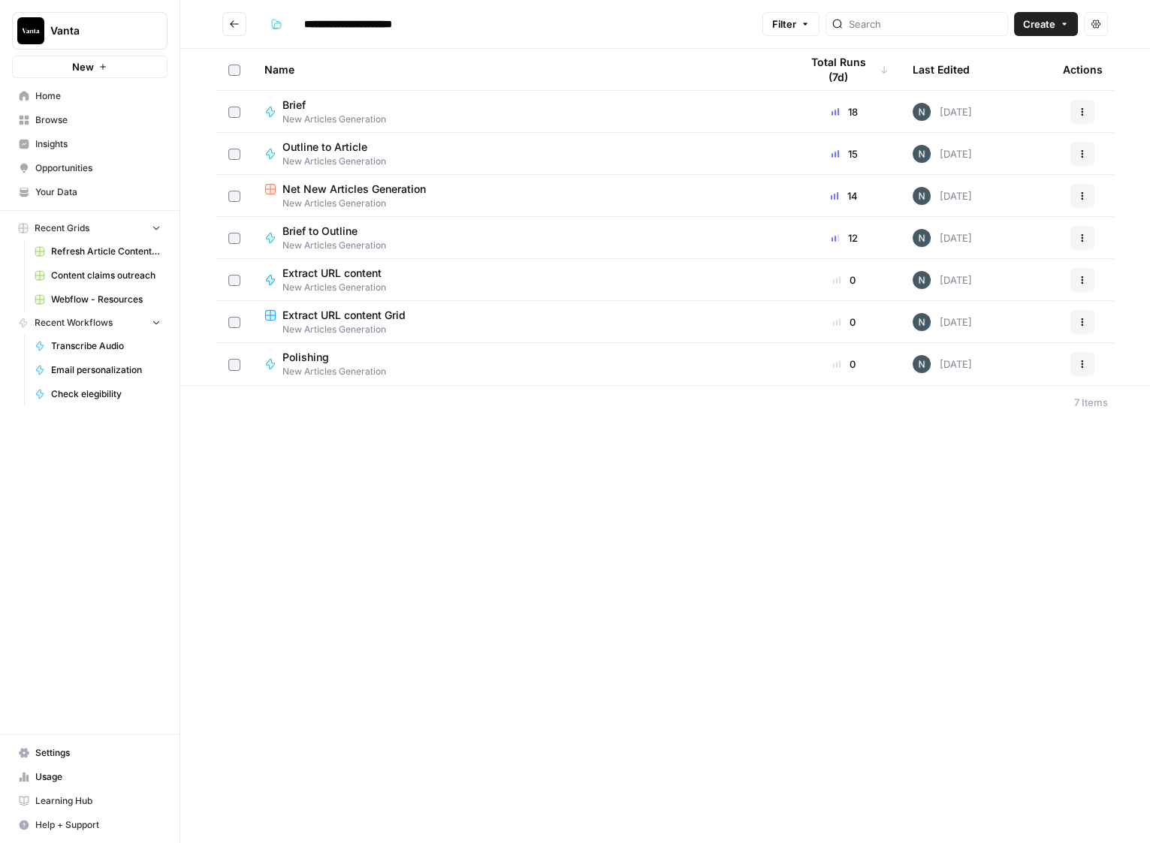
click at [423, 356] on div "Polishing New Articles Generation" at bounding box center [519, 364] width 511 height 29
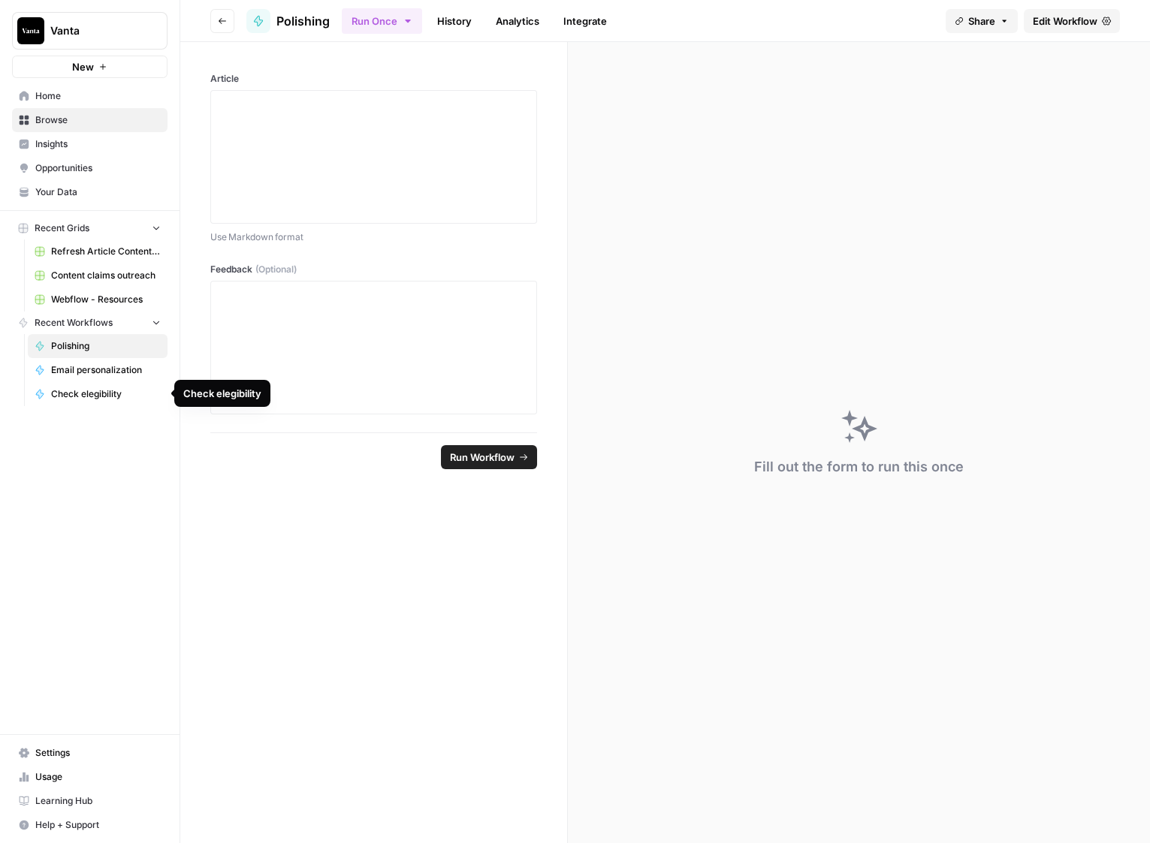
click at [122, 396] on span "Check elegibility" at bounding box center [106, 395] width 110 height 14
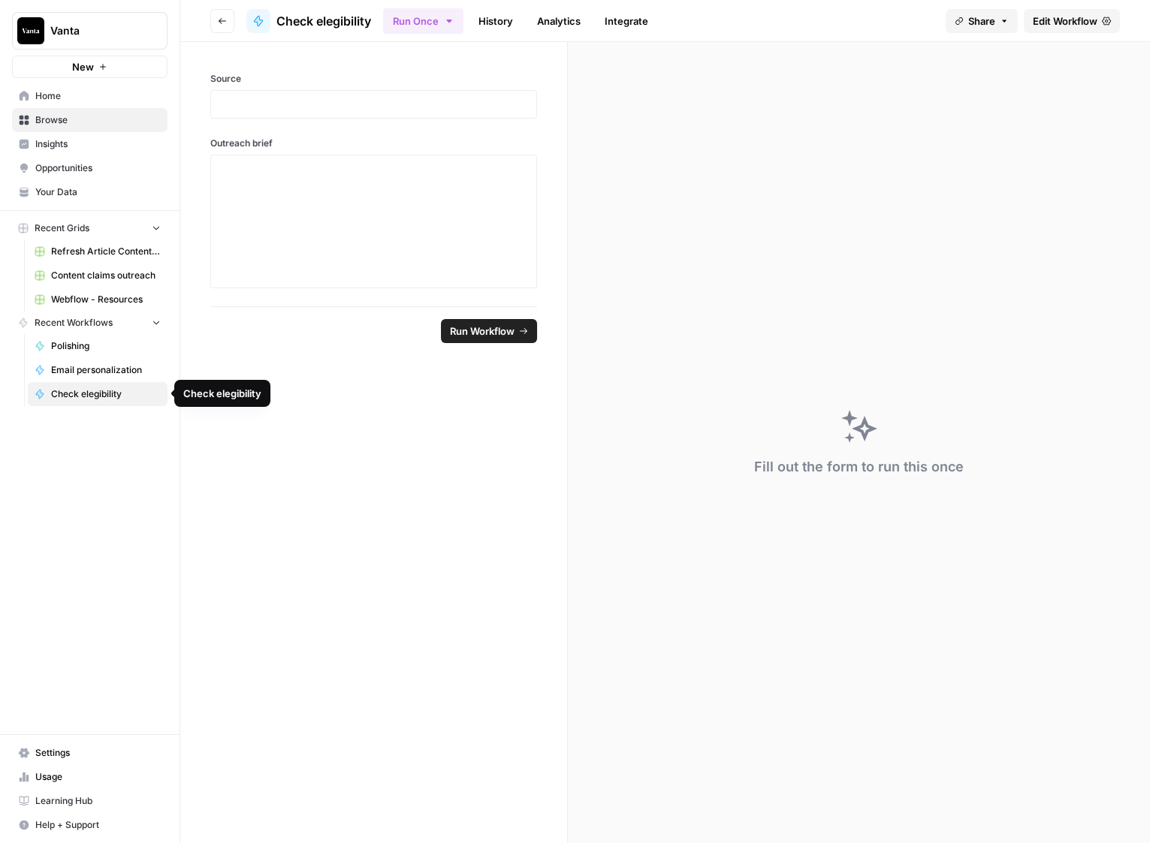
click at [120, 376] on span "Email personalization" at bounding box center [106, 370] width 110 height 14
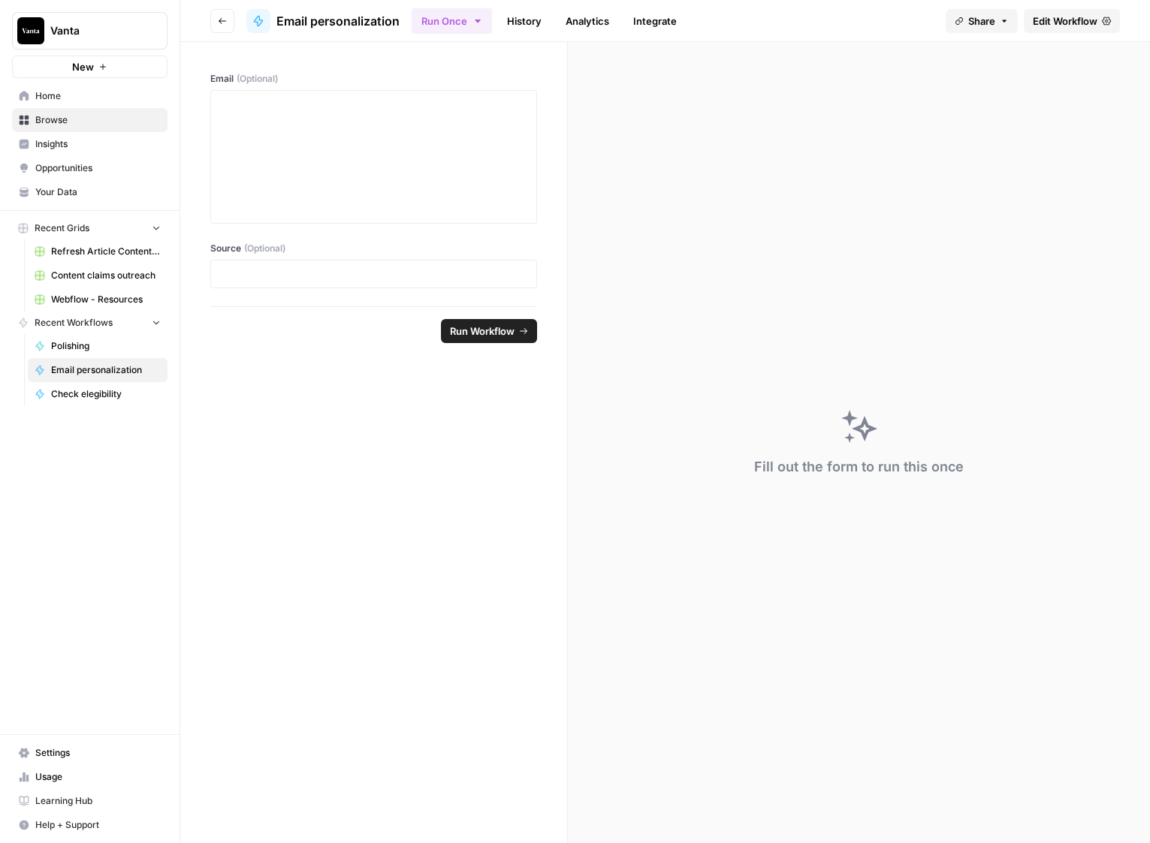
click at [220, 24] on icon "button" at bounding box center [222, 21] width 9 height 9
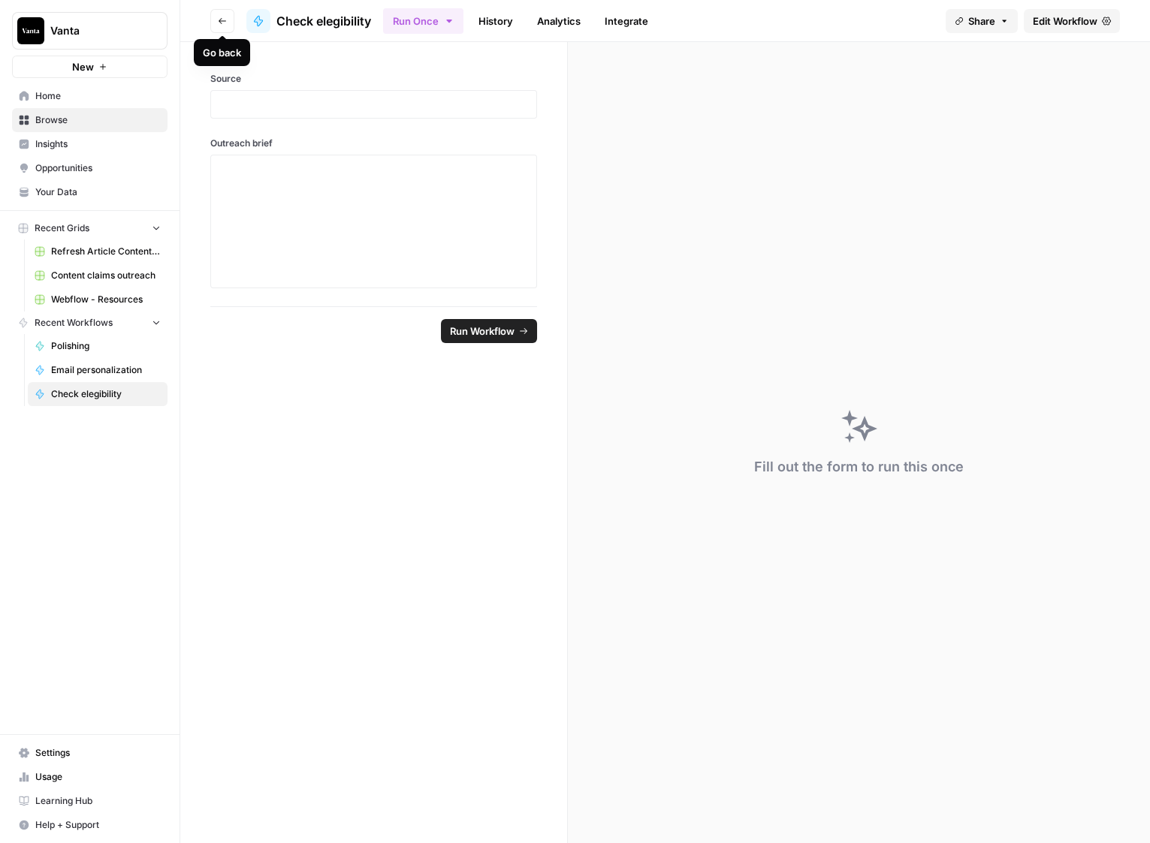
click at [225, 22] on icon "button" at bounding box center [222, 21] width 9 height 9
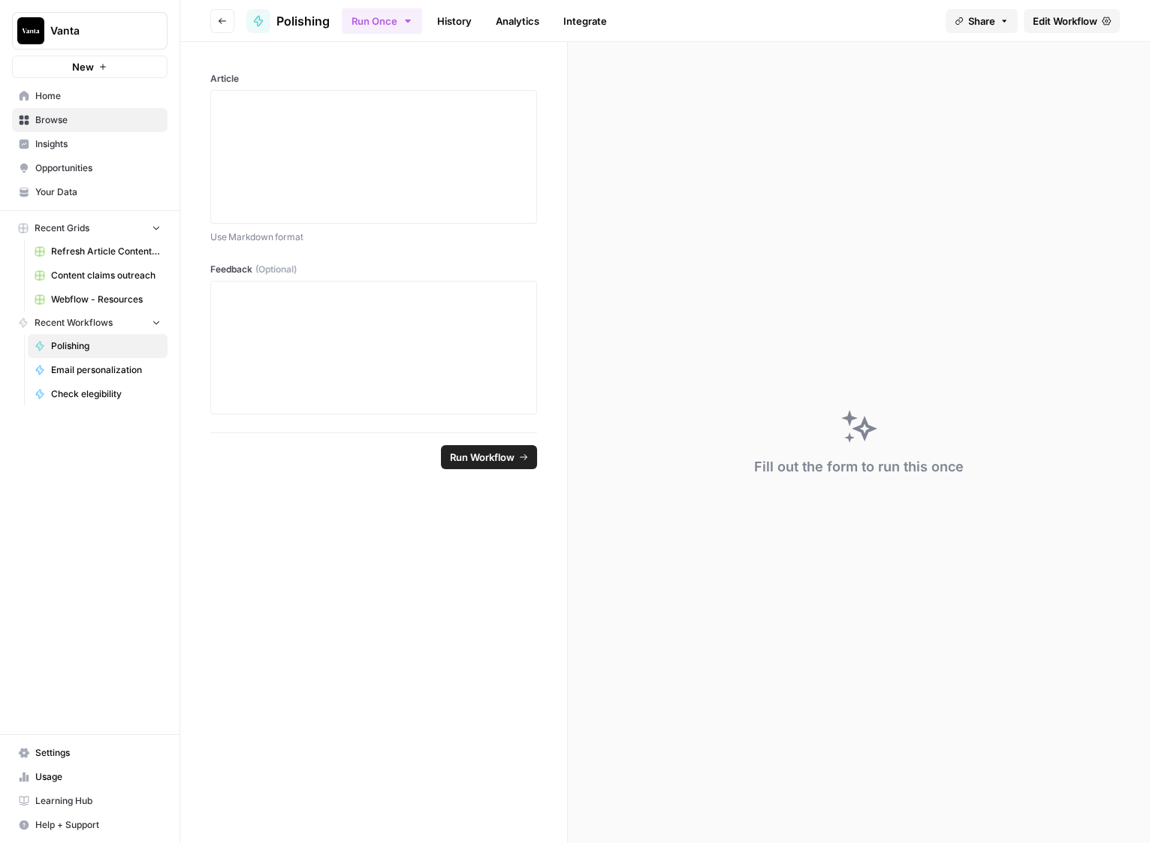
click at [225, 22] on icon "button" at bounding box center [222, 21] width 9 height 9
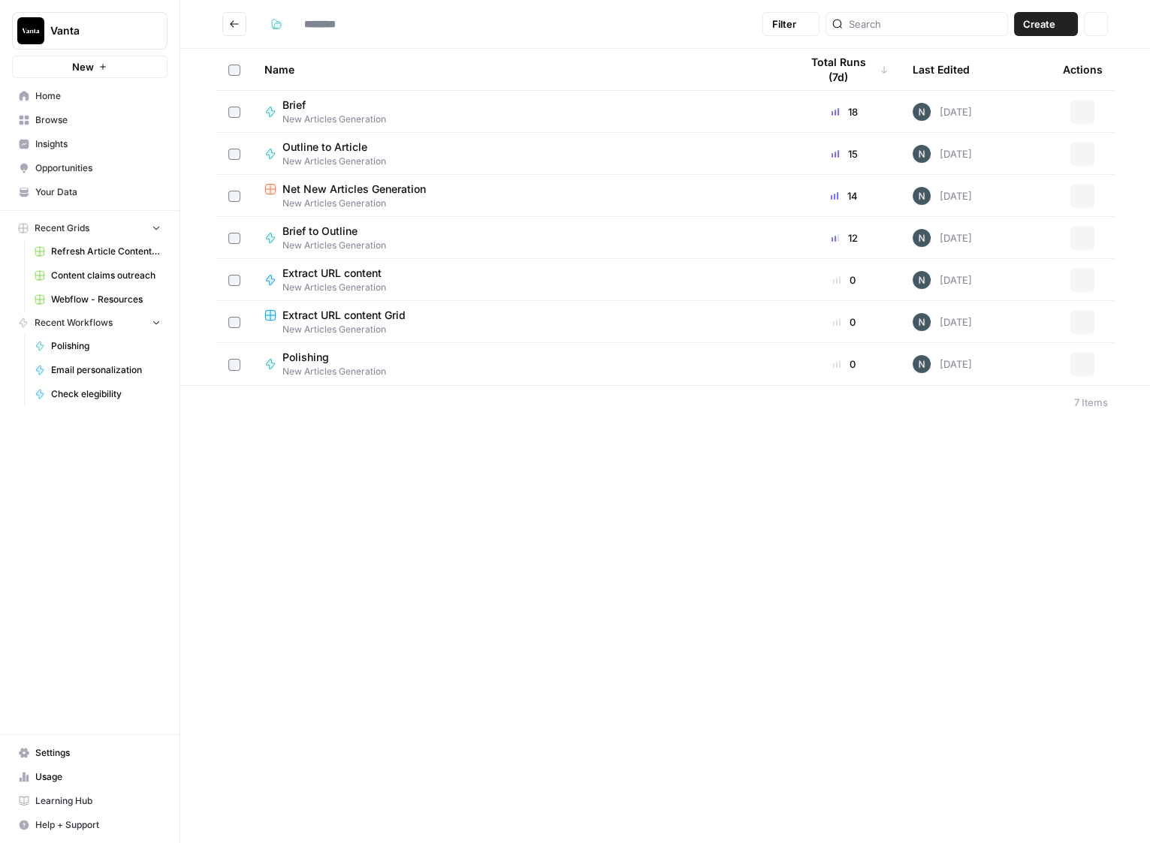
type input "**********"
click at [242, 32] on button "Go back" at bounding box center [234, 24] width 24 height 24
